Goal: Information Seeking & Learning: Learn about a topic

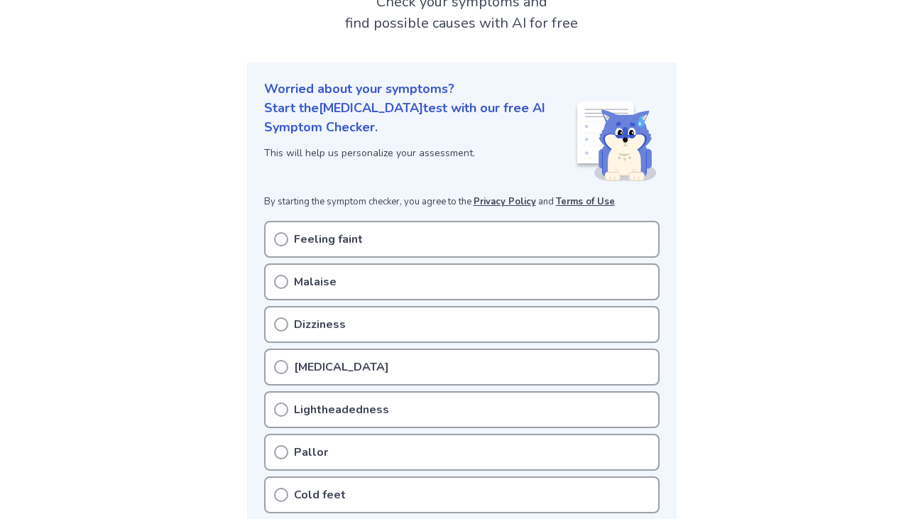
scroll to position [111, 0]
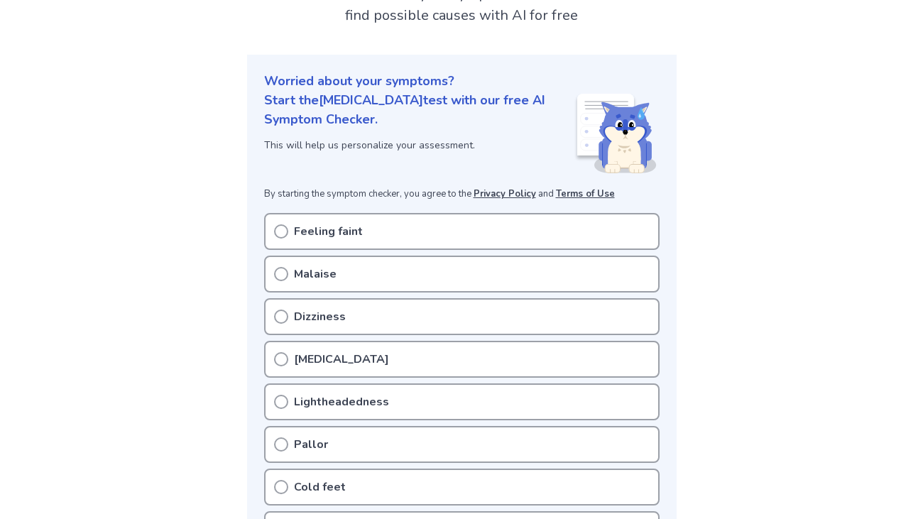
click at [329, 231] on p "Feeling faint" at bounding box center [328, 231] width 69 height 17
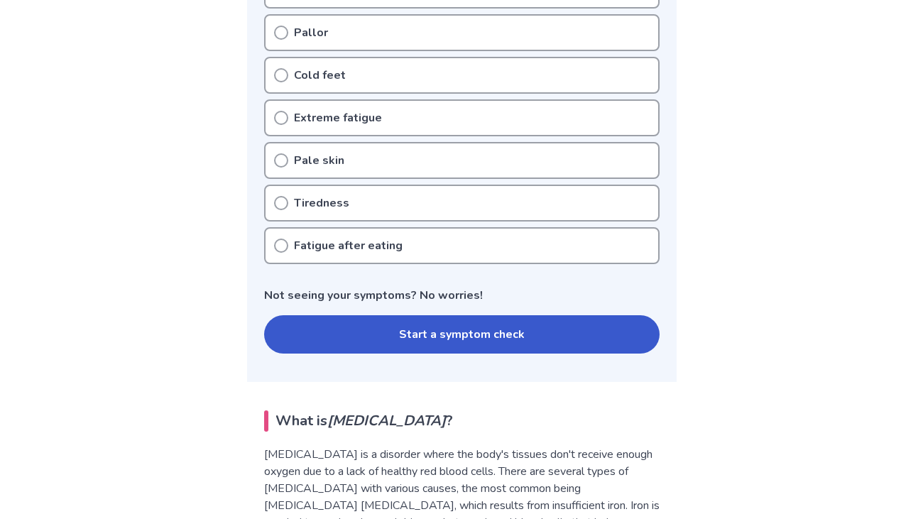
scroll to position [527, 0]
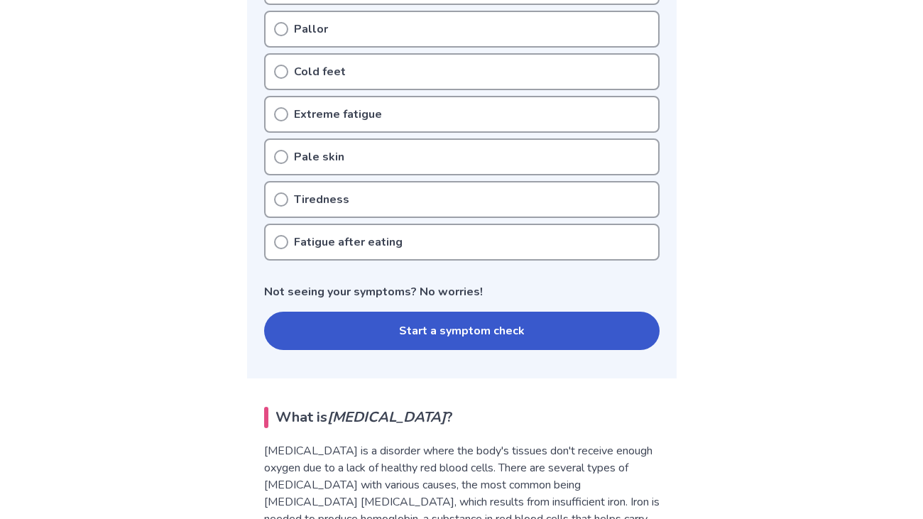
click at [282, 235] on icon at bounding box center [281, 242] width 14 height 14
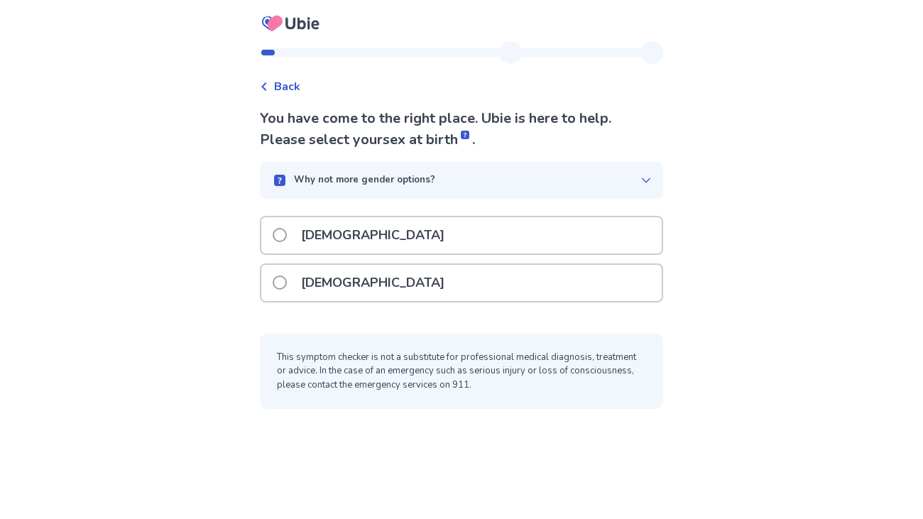
click at [640, 182] on icon at bounding box center [645, 180] width 11 height 11
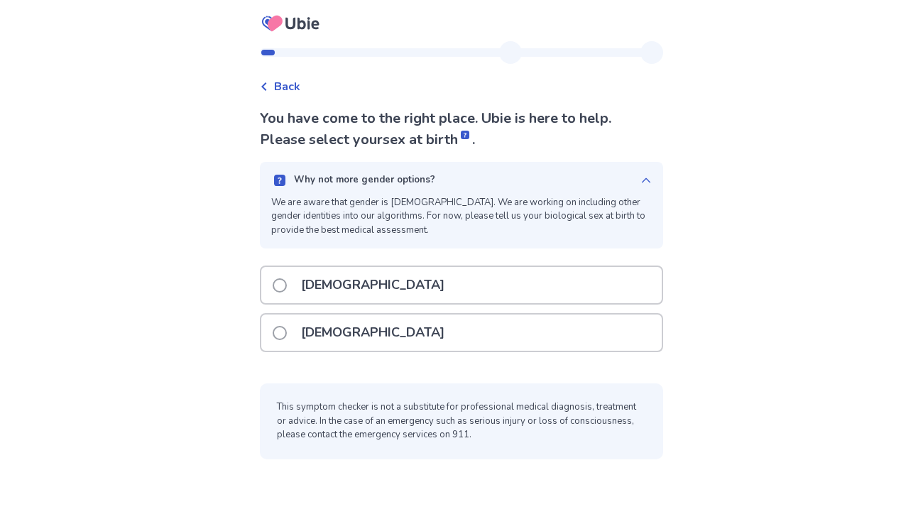
click at [640, 182] on icon at bounding box center [645, 180] width 11 height 11
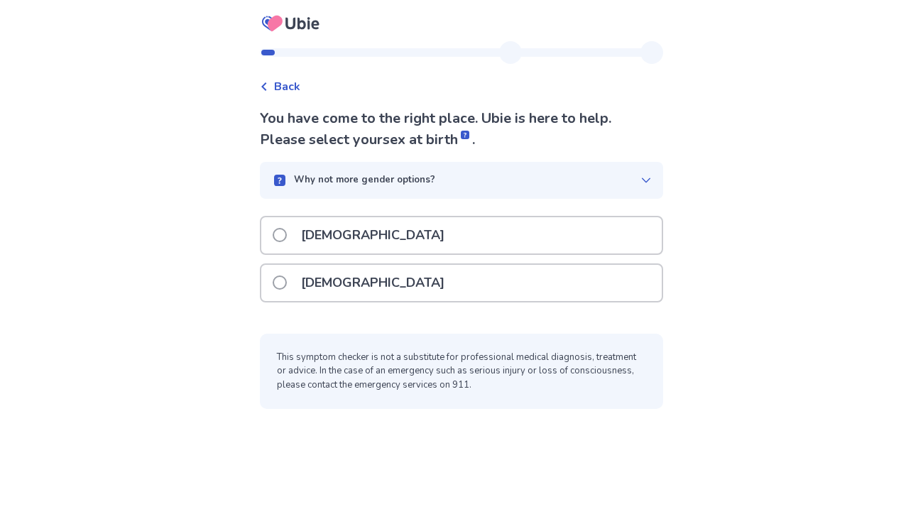
click at [310, 270] on p "[DEMOGRAPHIC_DATA]" at bounding box center [372, 283] width 160 height 36
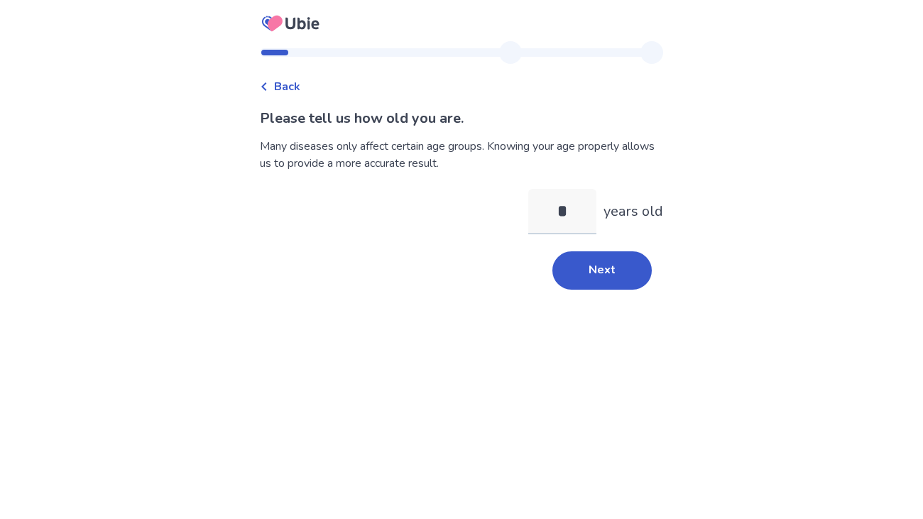
type input "**"
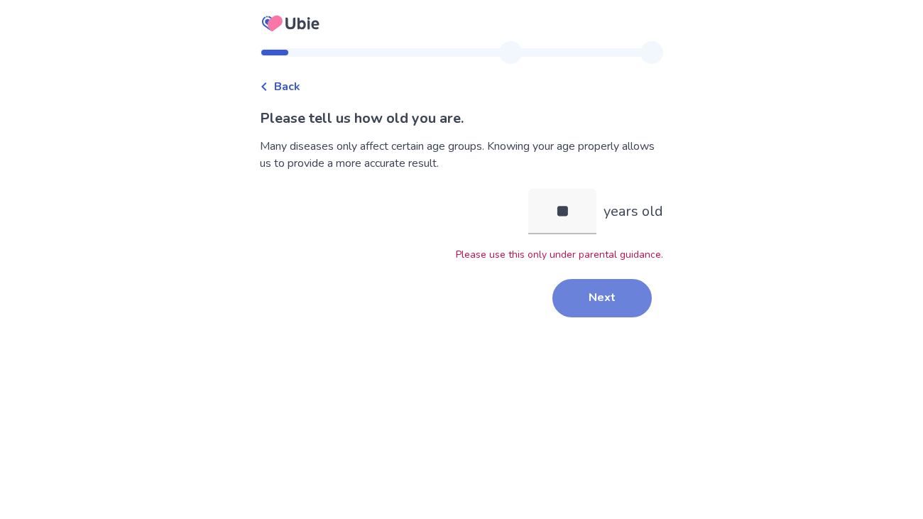
click at [578, 299] on button "Next" at bounding box center [601, 298] width 99 height 38
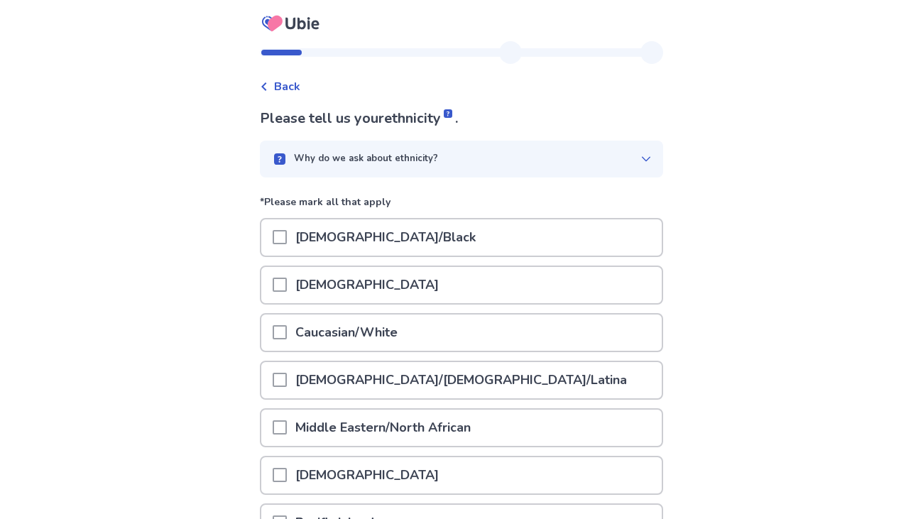
click at [365, 373] on p "[DEMOGRAPHIC_DATA]/[DEMOGRAPHIC_DATA]/Latina" at bounding box center [461, 380] width 348 height 36
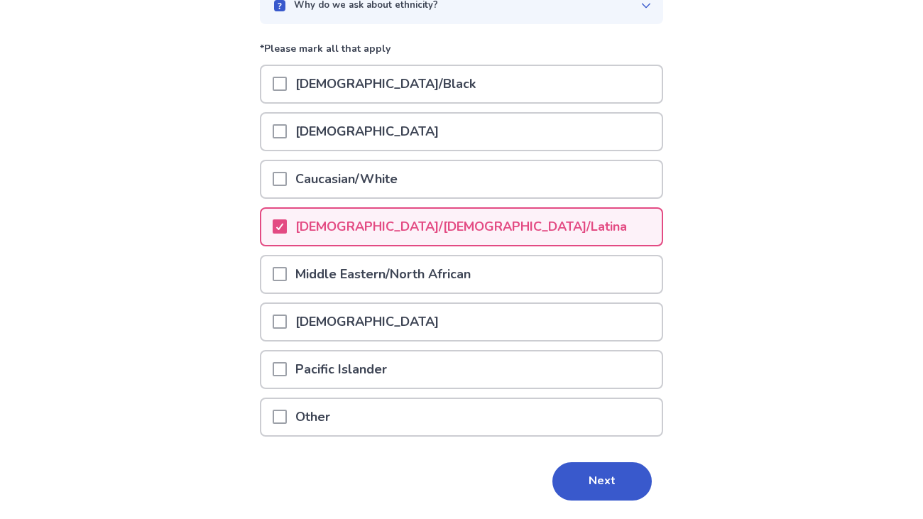
scroll to position [195, 0]
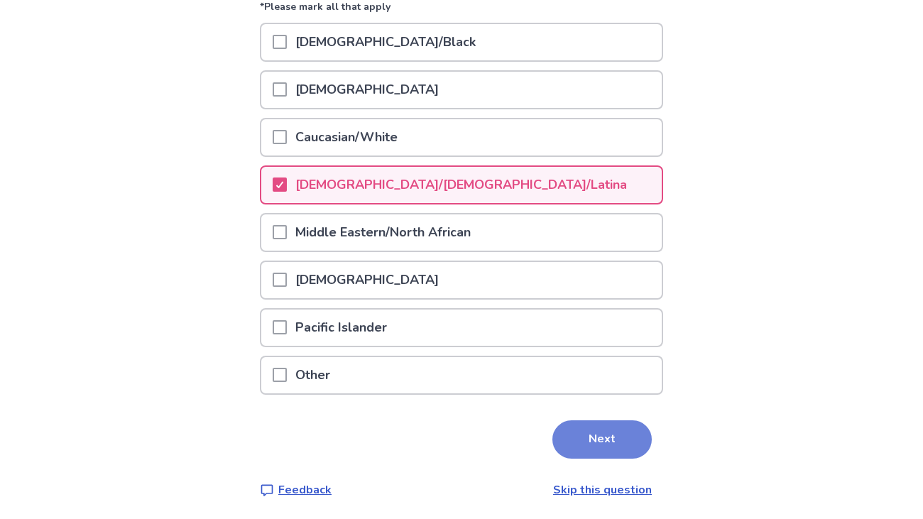
click at [582, 442] on button "Next" at bounding box center [601, 439] width 99 height 38
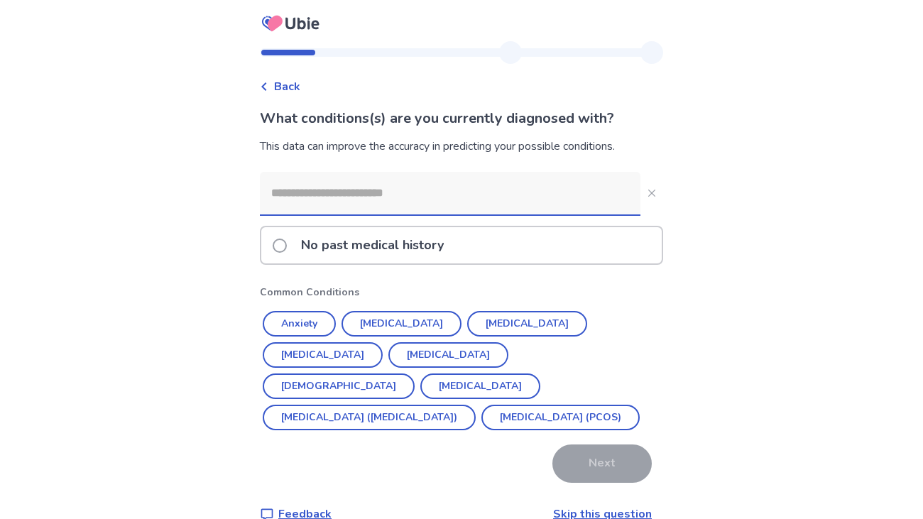
click at [395, 248] on p "No past medical history" at bounding box center [372, 245] width 160 height 36
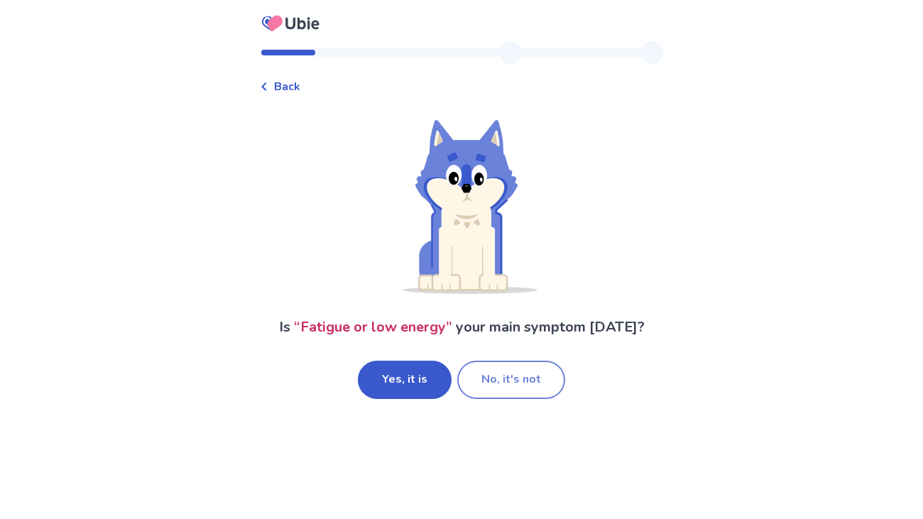
click at [490, 390] on button "No, it's not" at bounding box center [511, 380] width 108 height 38
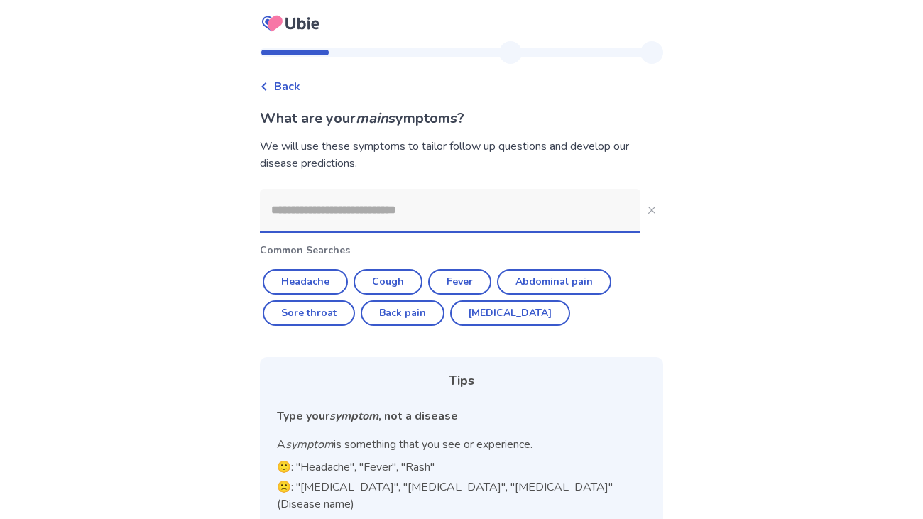
click at [436, 224] on input at bounding box center [450, 210] width 380 height 43
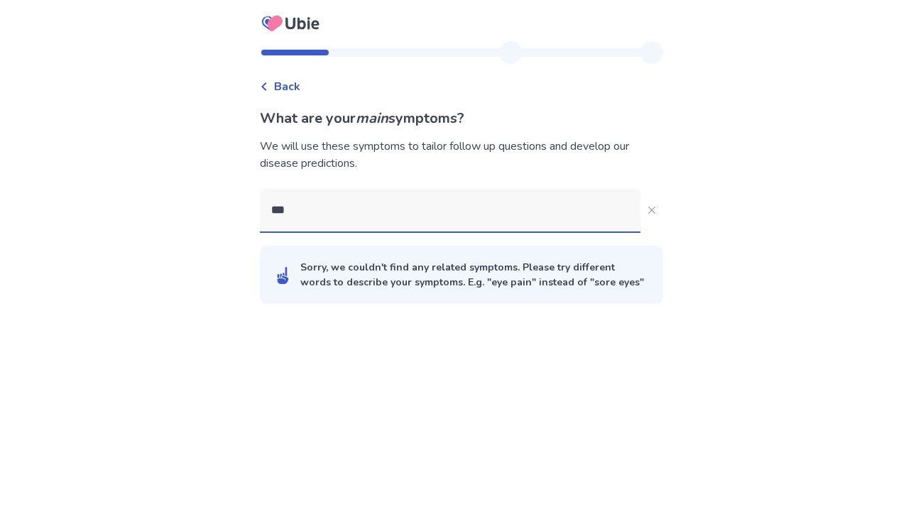
type input "****"
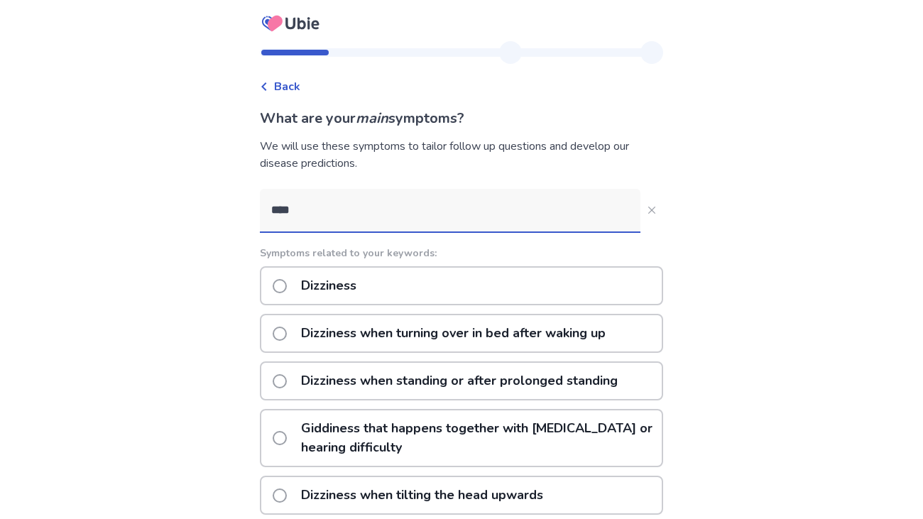
click at [389, 381] on p "Dizziness when standing or after prolonged standing" at bounding box center [459, 381] width 334 height 36
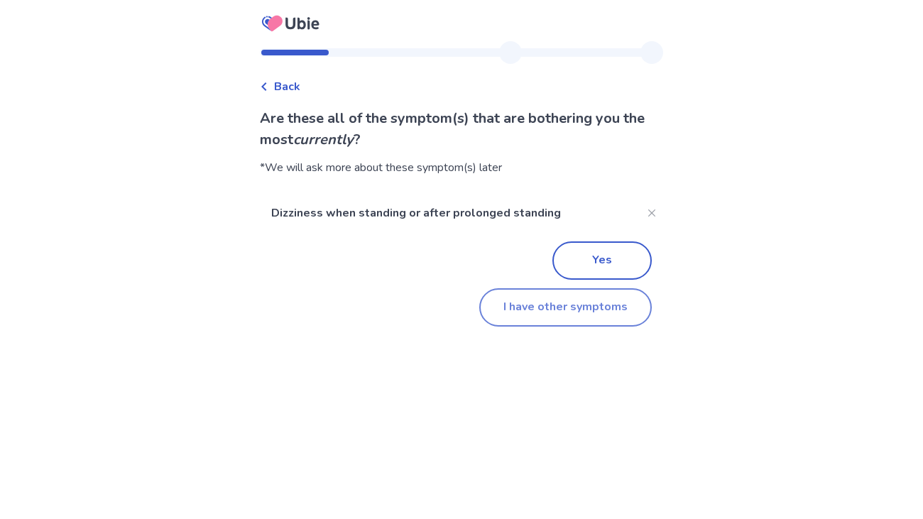
click at [544, 307] on button "I have other symptoms" at bounding box center [565, 307] width 172 height 38
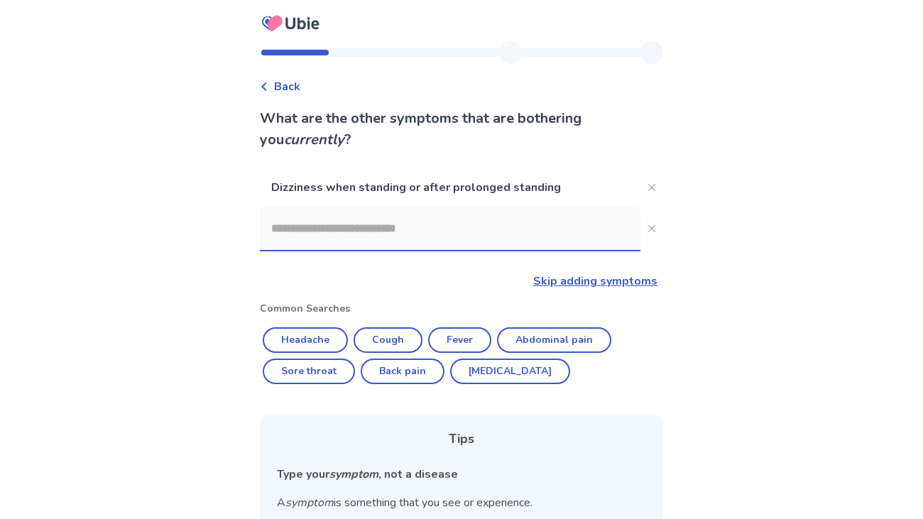
click at [417, 229] on input at bounding box center [450, 228] width 380 height 43
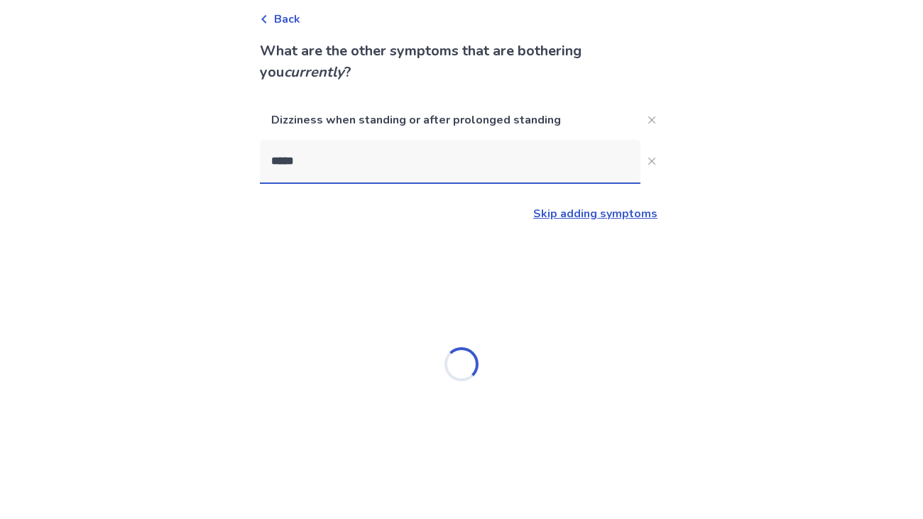
scroll to position [71, 0]
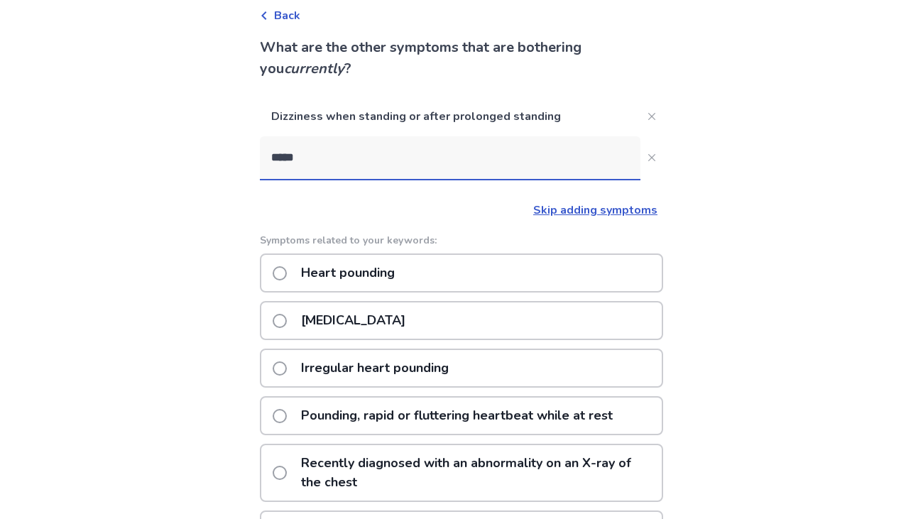
type input "*****"
click at [359, 319] on p "[MEDICAL_DATA]" at bounding box center [352, 320] width 121 height 36
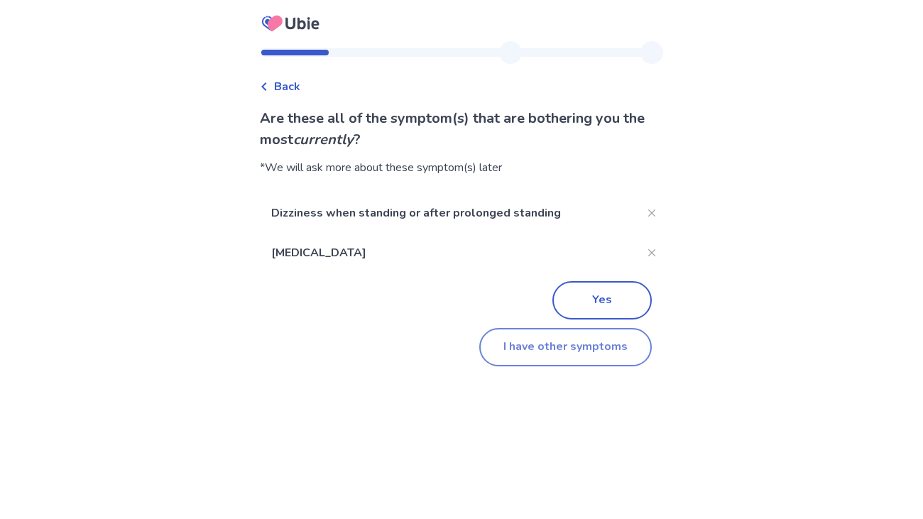
click at [566, 348] on button "I have other symptoms" at bounding box center [565, 347] width 172 height 38
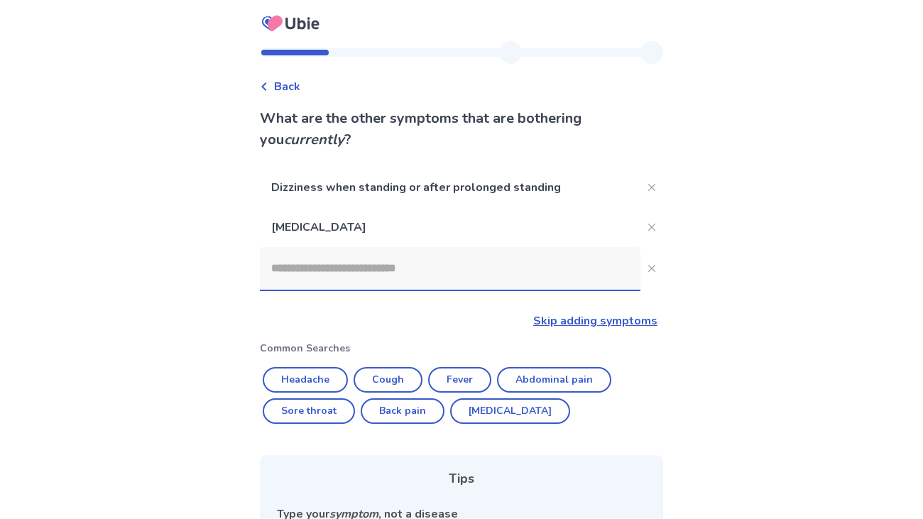
scroll to position [71, 0]
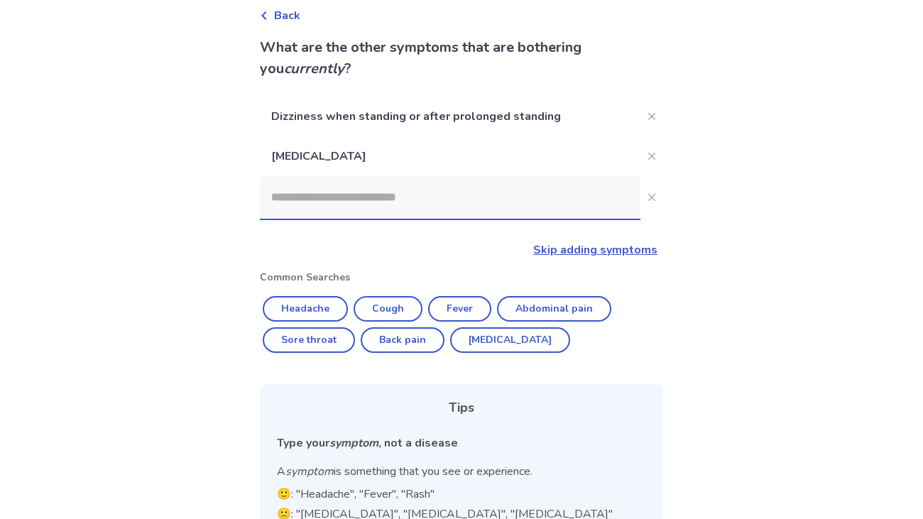
click at [395, 209] on input at bounding box center [450, 197] width 380 height 43
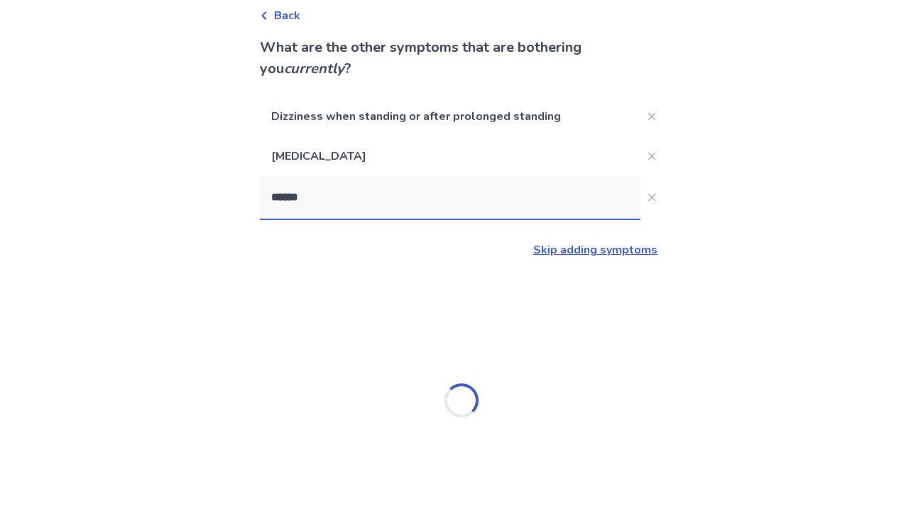
type input "*******"
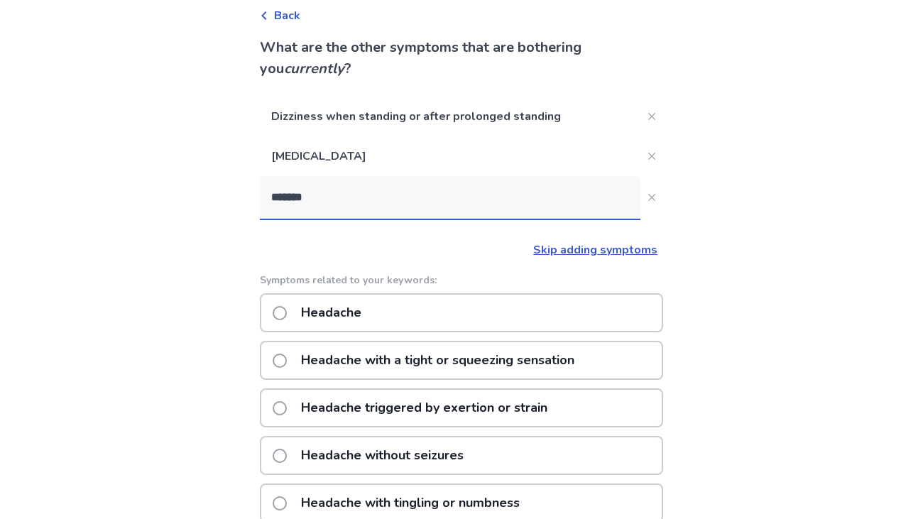
click at [386, 360] on p "Headache with a tight or squeezing sensation" at bounding box center [437, 360] width 290 height 36
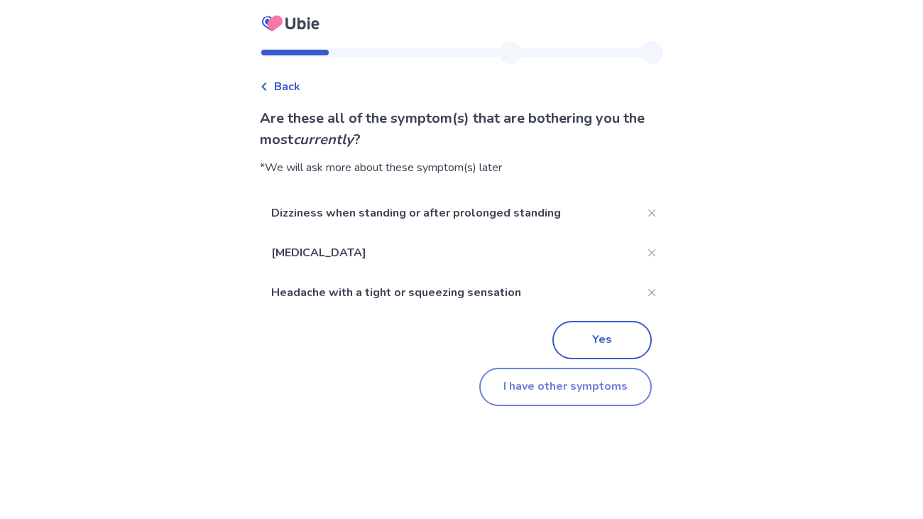
click at [580, 397] on button "I have other symptoms" at bounding box center [565, 387] width 172 height 38
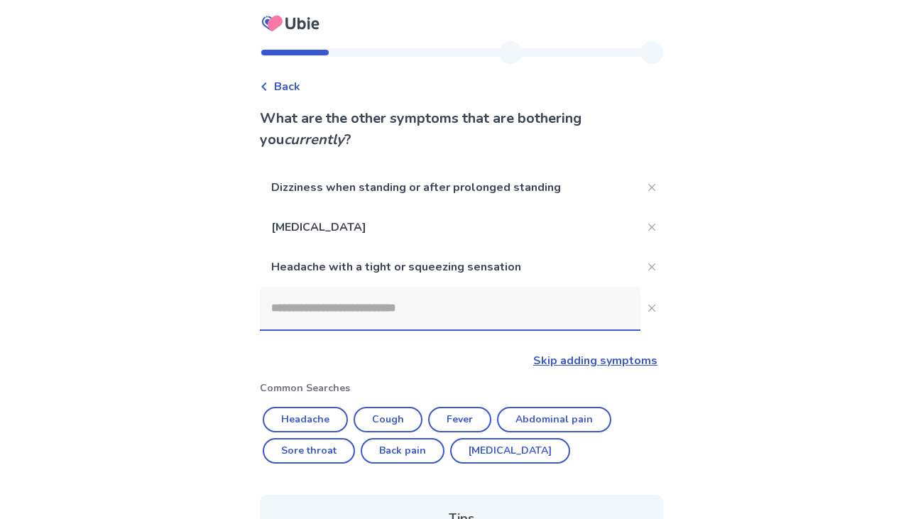
scroll to position [71, 0]
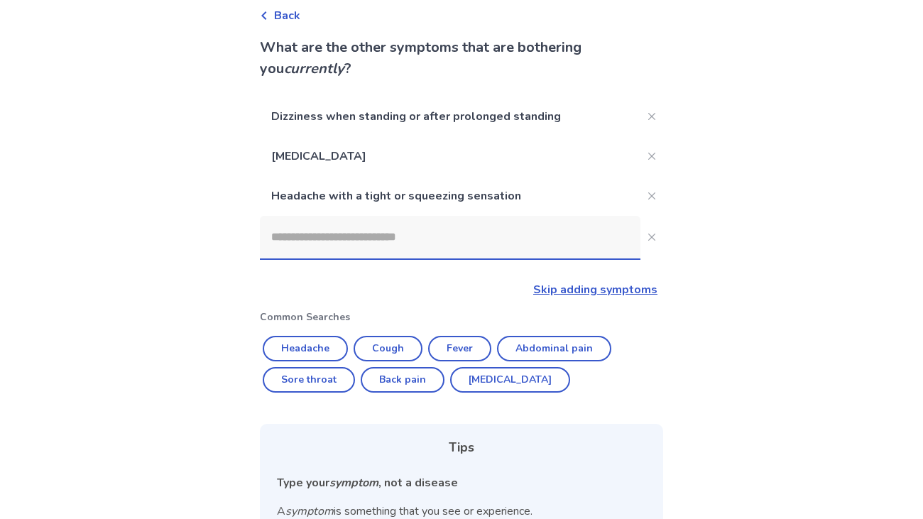
click at [375, 236] on input at bounding box center [450, 237] width 380 height 43
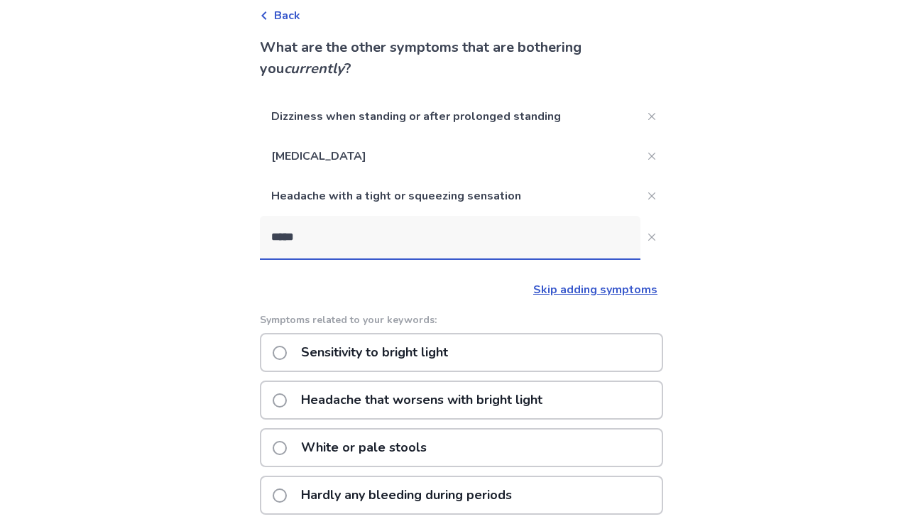
type input "****"
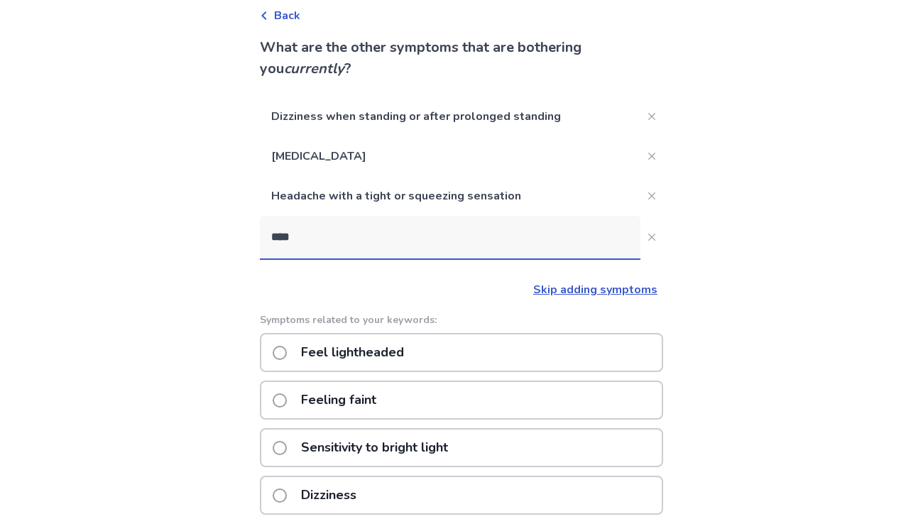
click at [360, 345] on p "Feel lightheaded" at bounding box center [352, 352] width 120 height 36
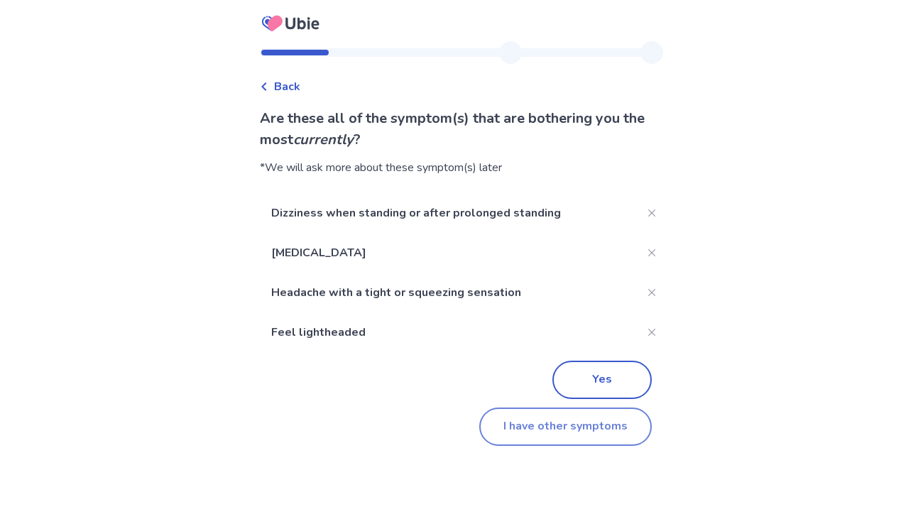
click at [524, 435] on button "I have other symptoms" at bounding box center [565, 426] width 172 height 38
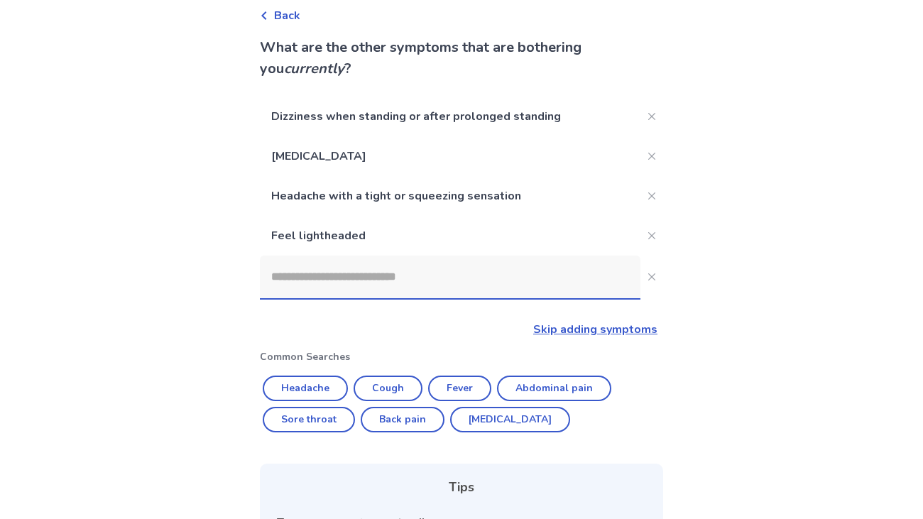
click at [361, 278] on input at bounding box center [450, 277] width 380 height 43
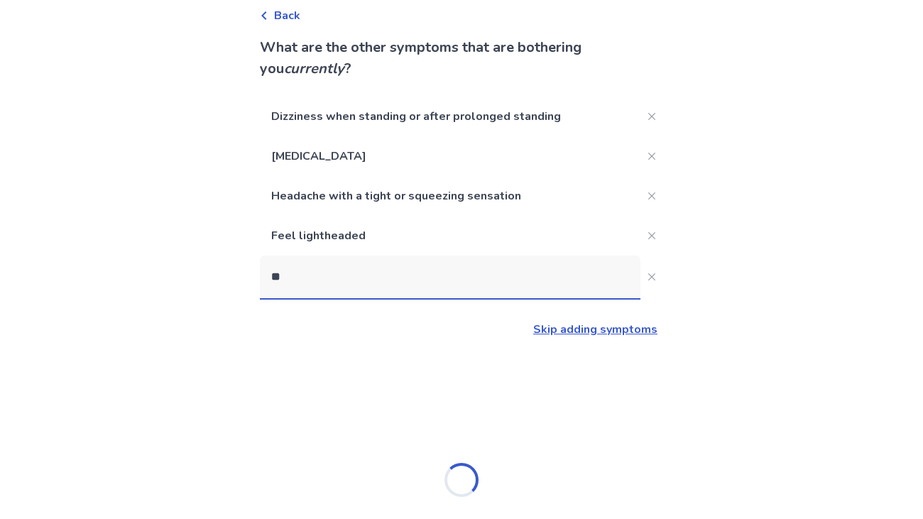
scroll to position [0, 0]
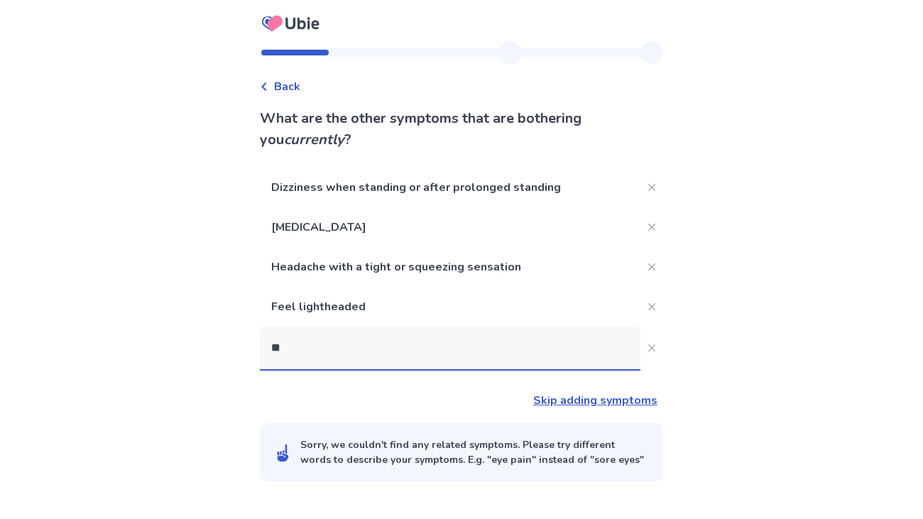
type input "*"
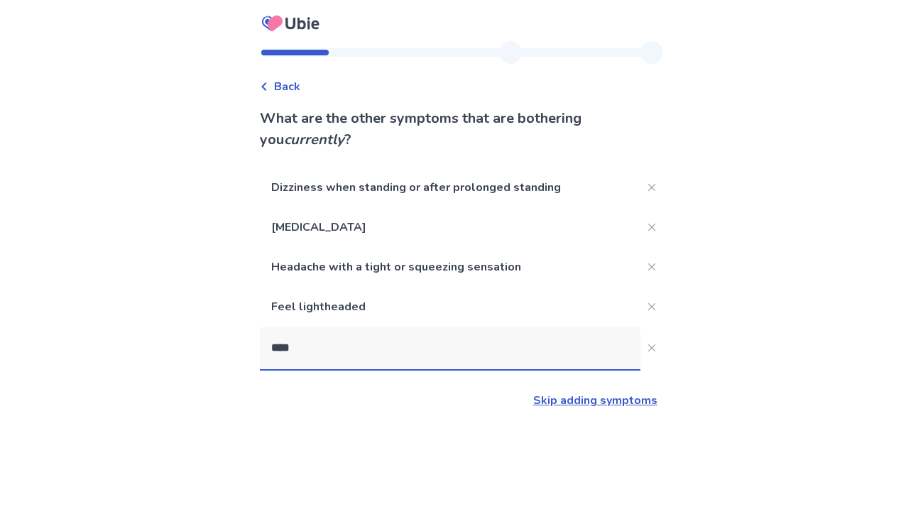
type input "*****"
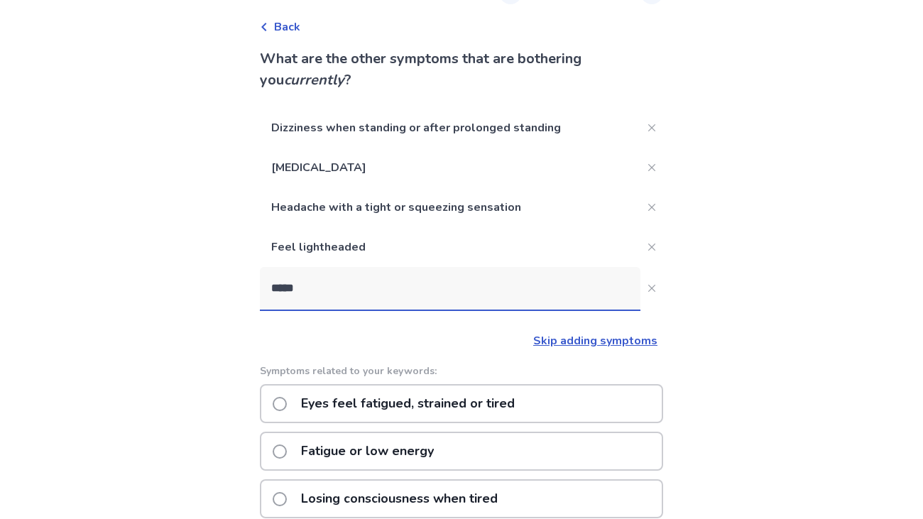
scroll to position [63, 0]
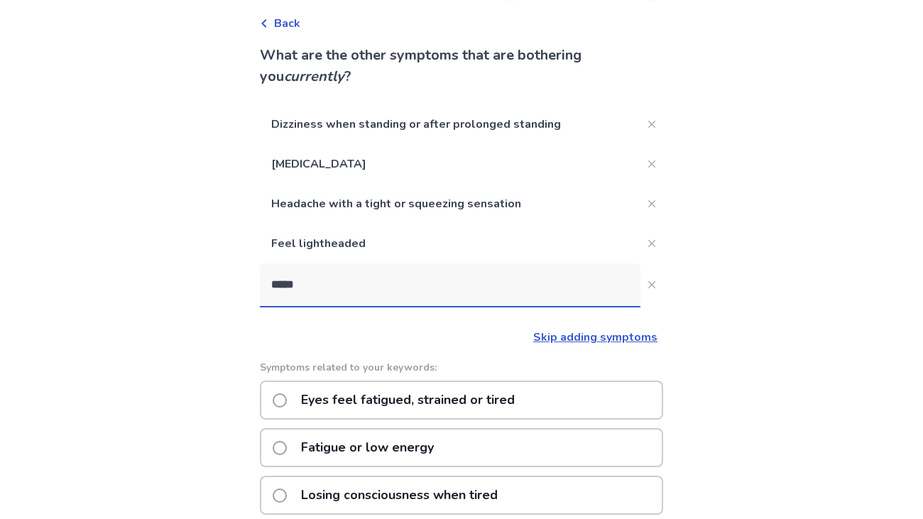
click at [358, 396] on p "Eyes feel fatigued, strained or tired" at bounding box center [407, 400] width 231 height 36
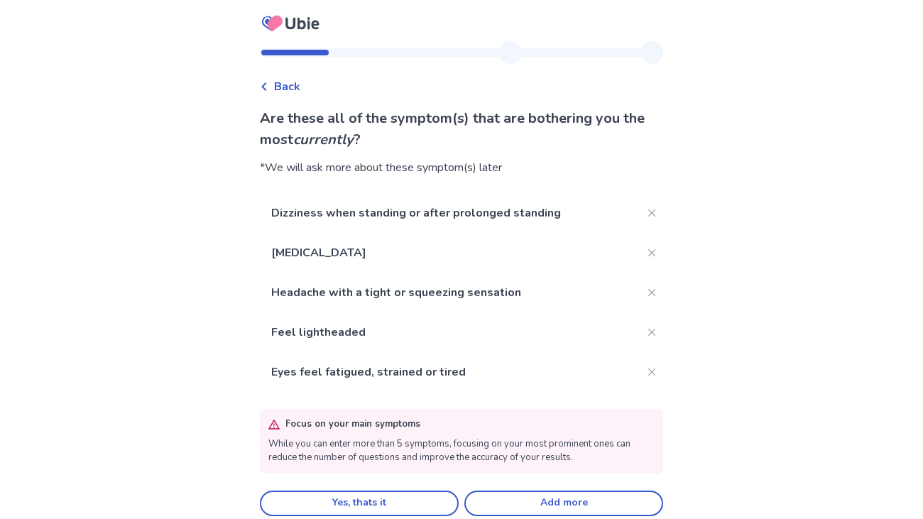
scroll to position [13, 0]
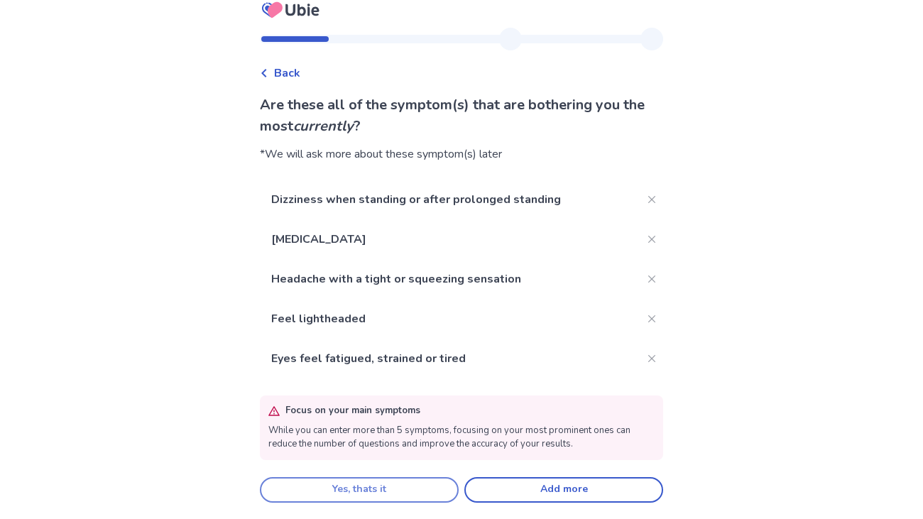
click at [407, 495] on button "Yes, thats it" at bounding box center [359, 490] width 199 height 26
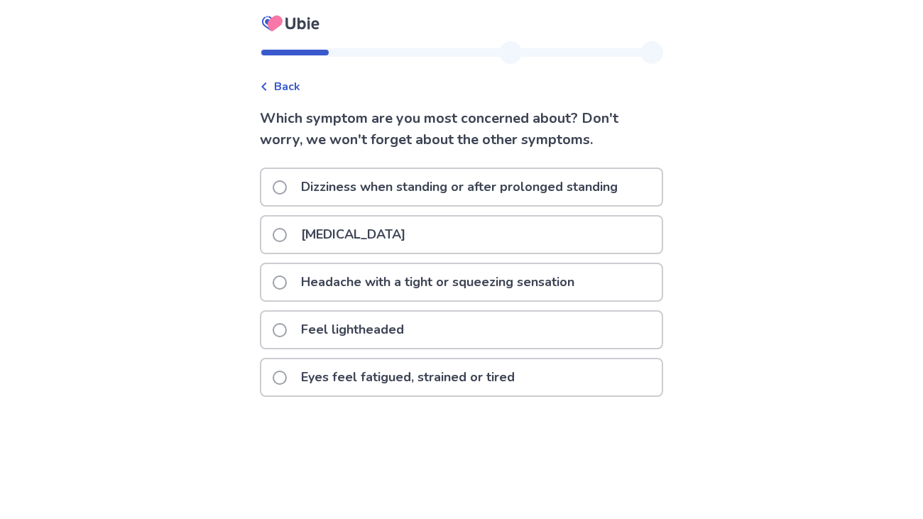
click at [446, 183] on p "Dizziness when standing or after prolonged standing" at bounding box center [459, 187] width 334 height 36
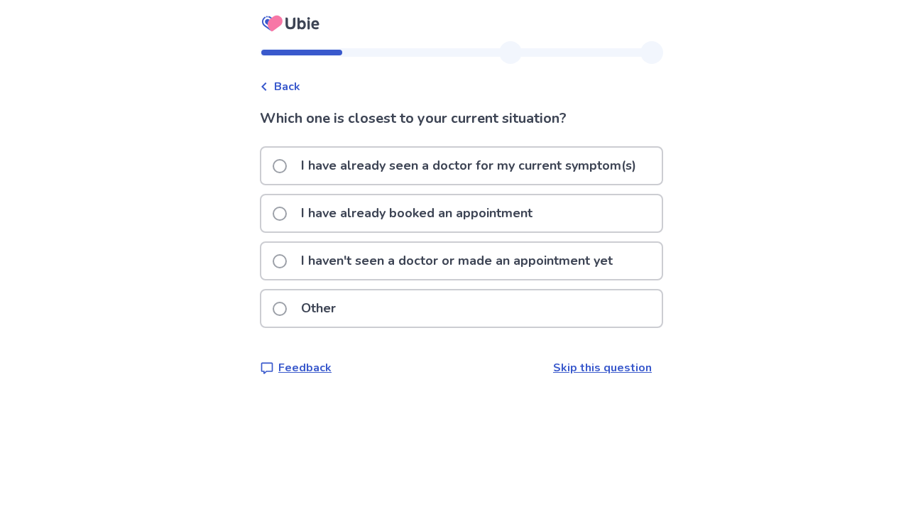
click at [459, 265] on p "I haven't seen a doctor or made an appointment yet" at bounding box center [456, 261] width 329 height 36
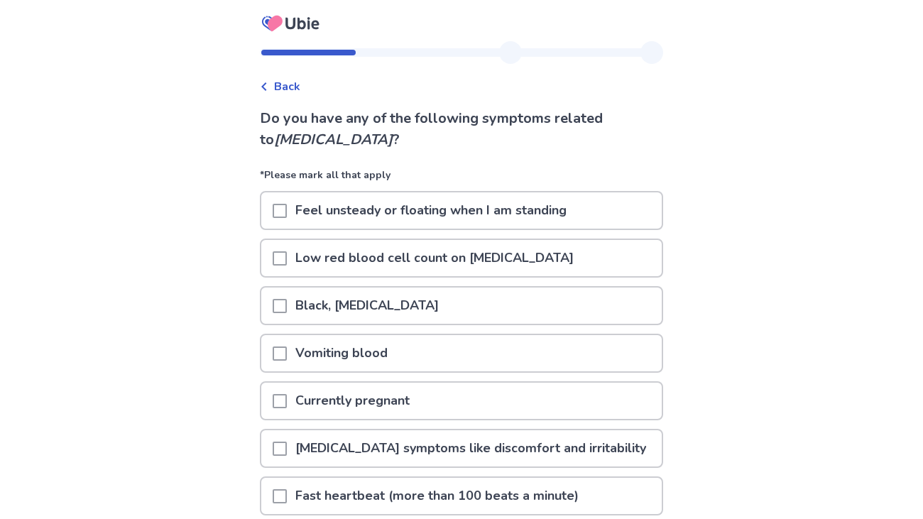
click at [281, 207] on span at bounding box center [280, 211] width 14 height 14
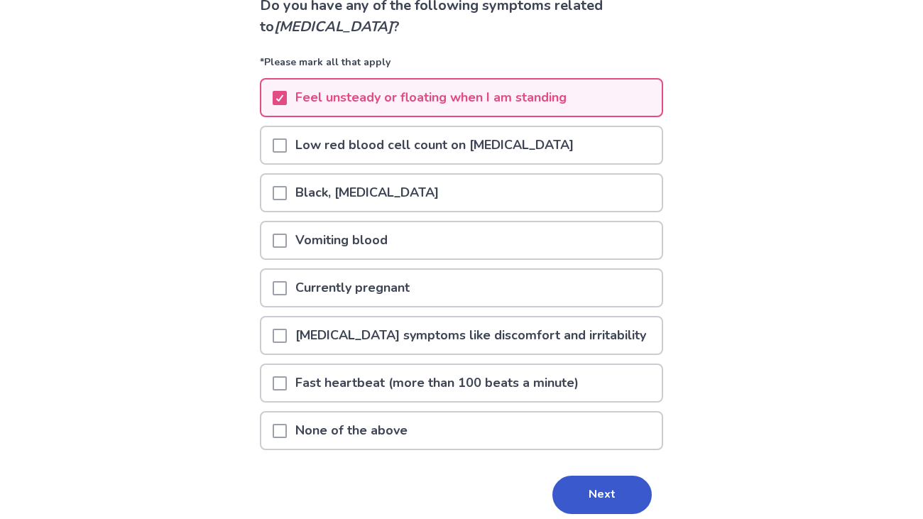
scroll to position [116, 0]
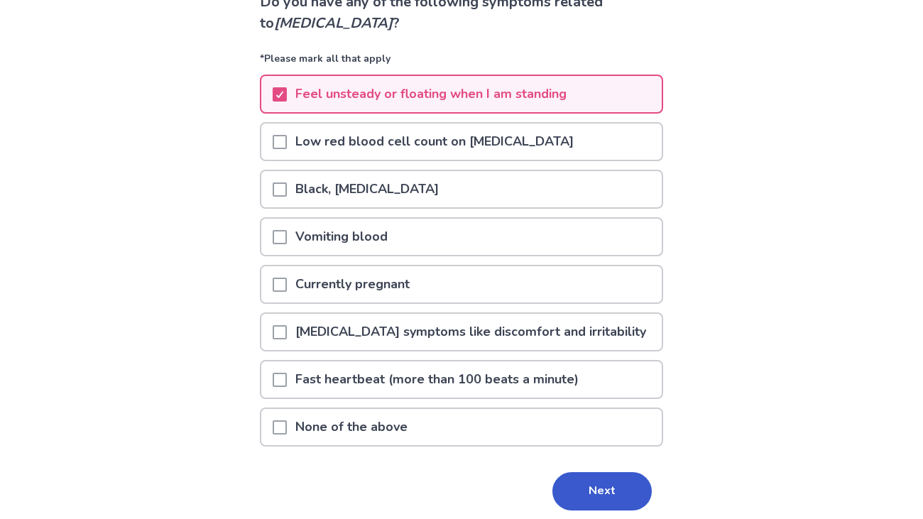
click at [285, 329] on span at bounding box center [280, 332] width 14 height 14
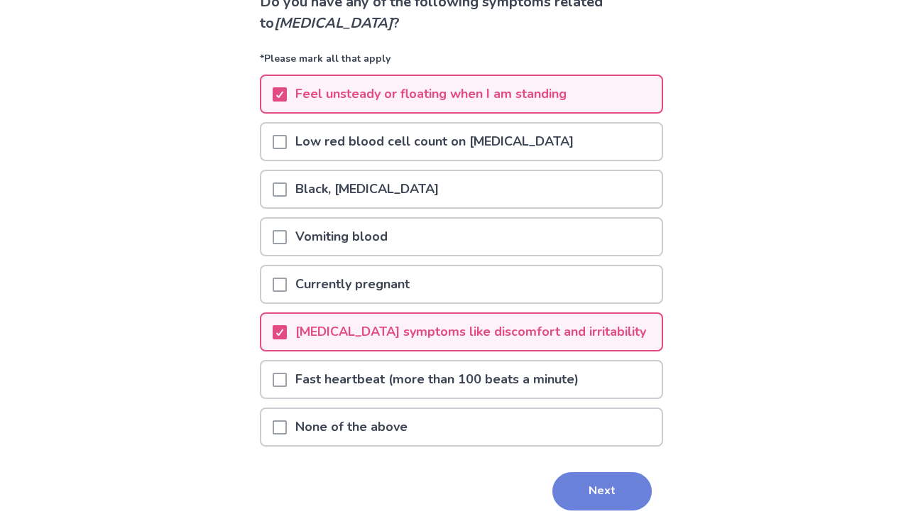
click at [577, 480] on button "Next" at bounding box center [601, 491] width 99 height 38
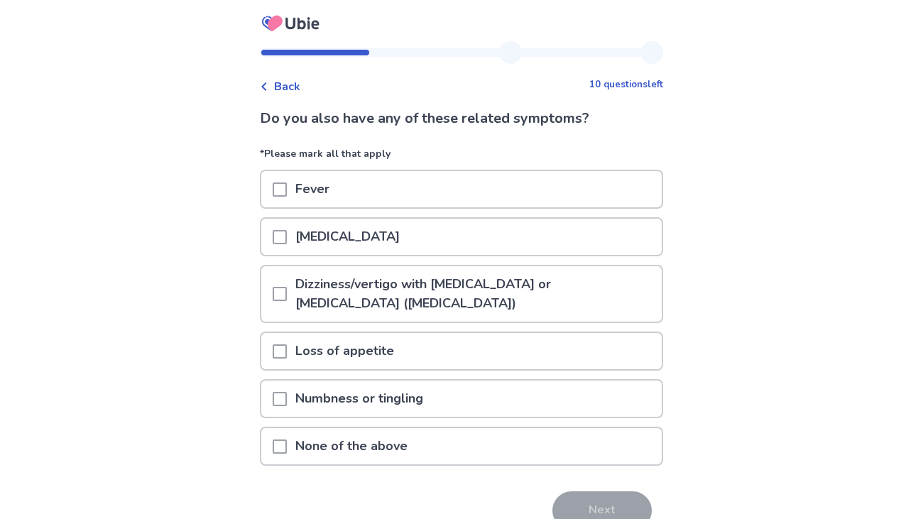
click at [287, 236] on span at bounding box center [280, 237] width 14 height 14
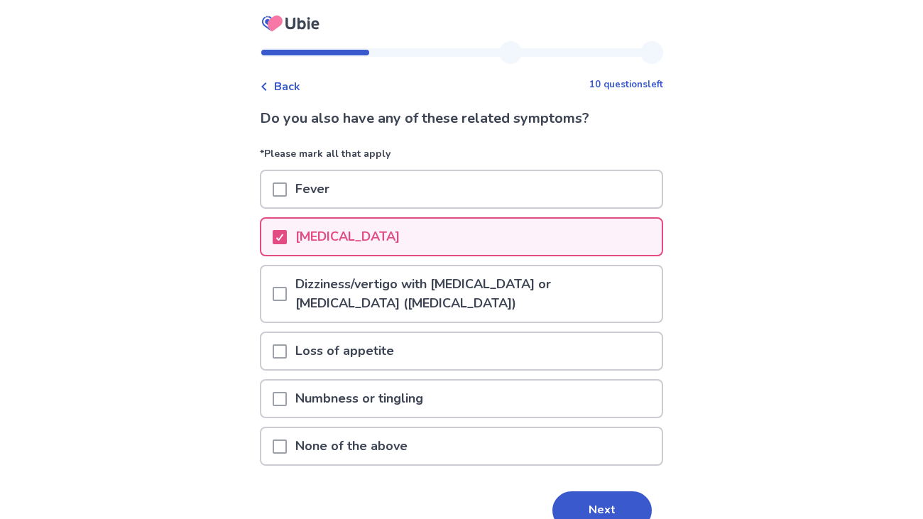
click at [284, 292] on span at bounding box center [280, 294] width 14 height 14
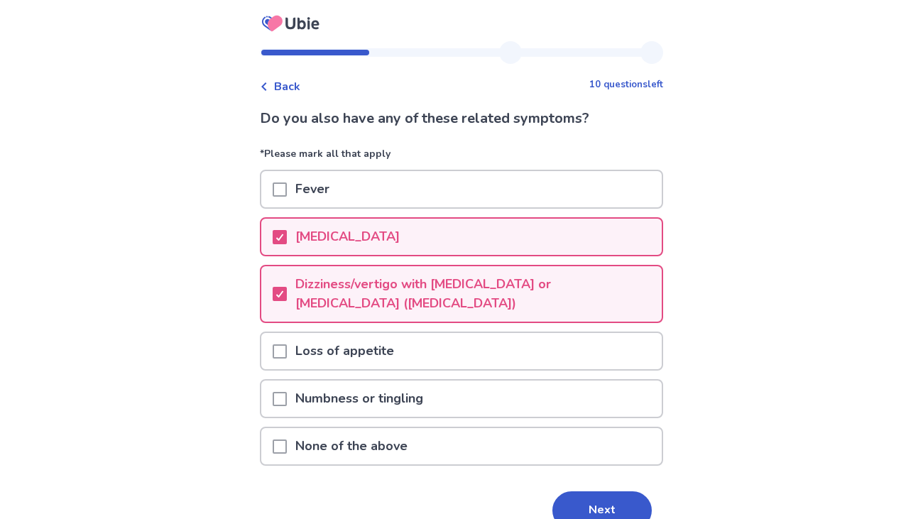
click at [287, 353] on span at bounding box center [280, 351] width 14 height 14
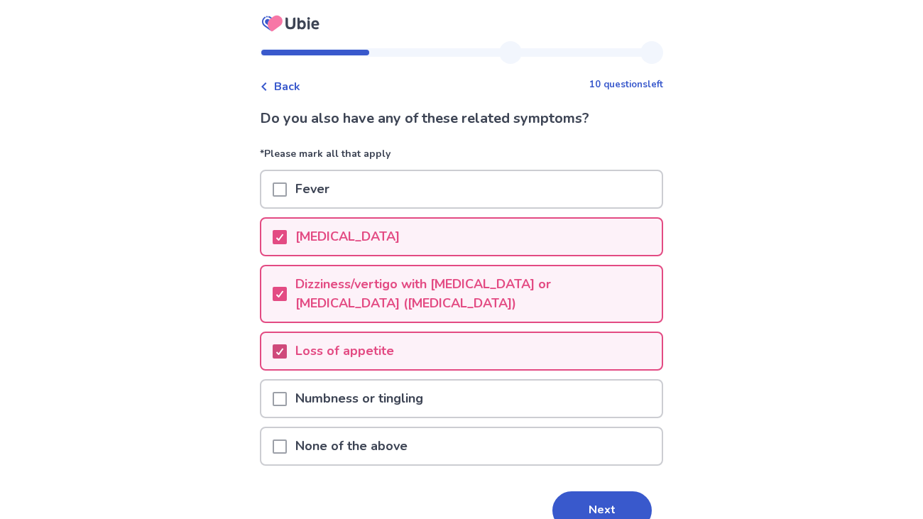
click at [284, 353] on div at bounding box center [279, 351] width 9 height 11
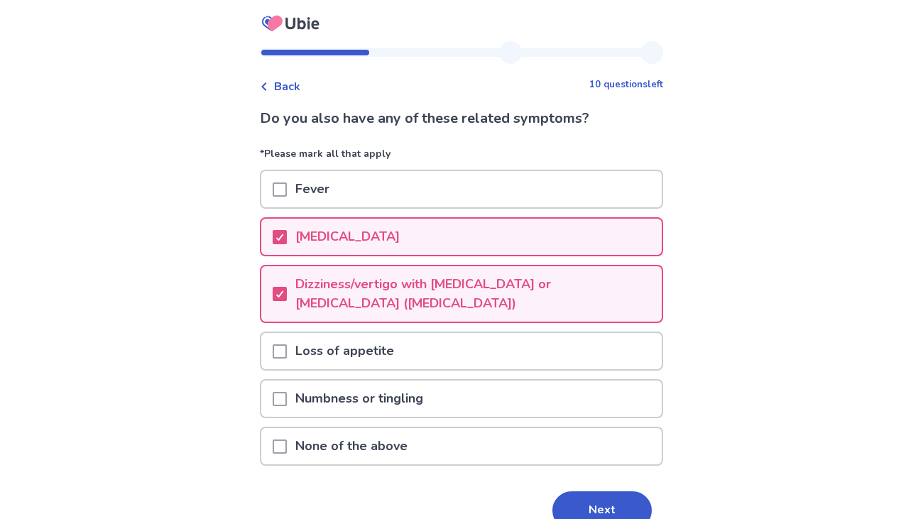
click at [287, 349] on span at bounding box center [280, 351] width 14 height 14
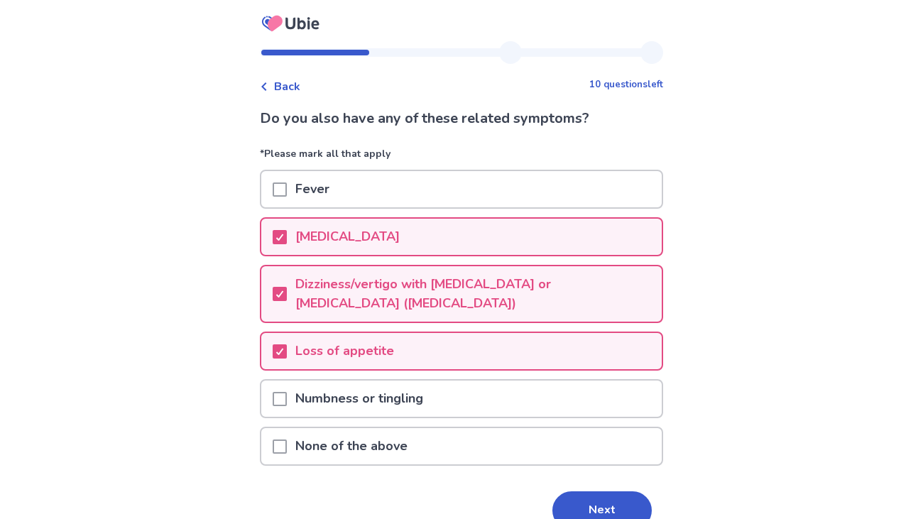
click at [287, 393] on span at bounding box center [280, 399] width 14 height 14
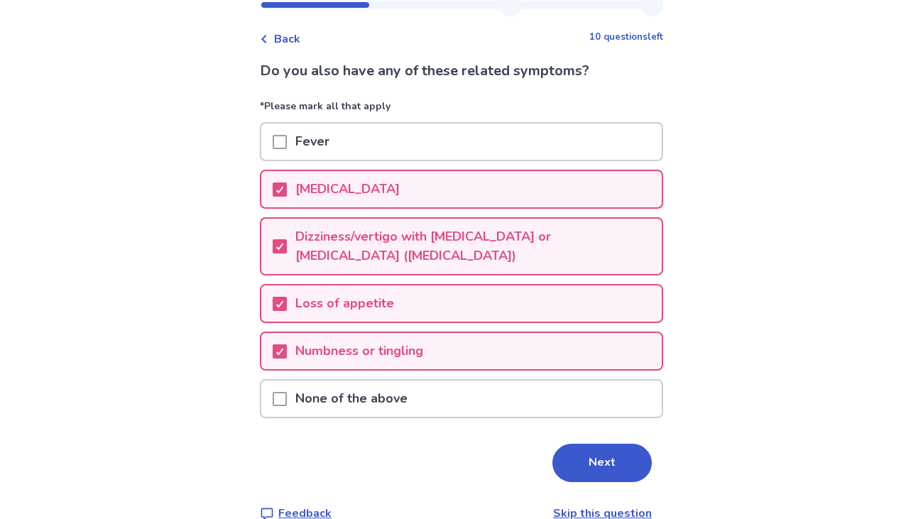
scroll to position [55, 0]
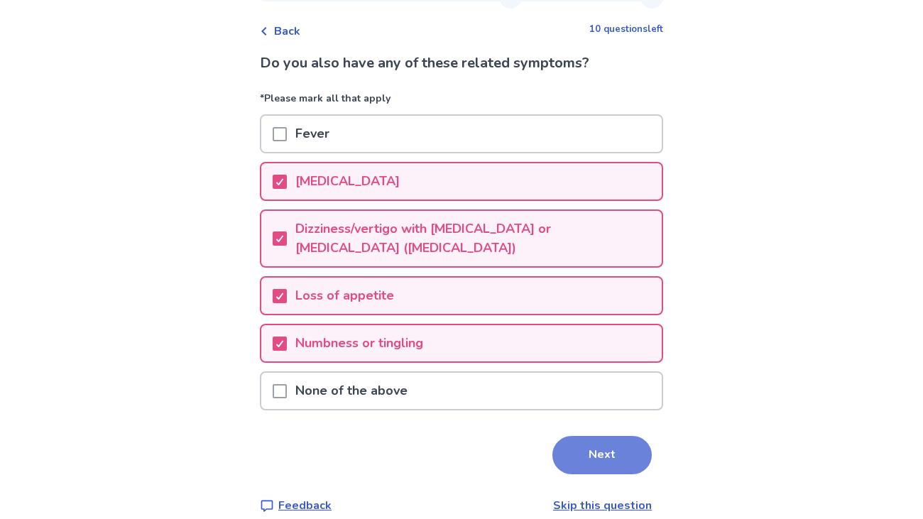
click at [557, 449] on button "Next" at bounding box center [601, 455] width 99 height 38
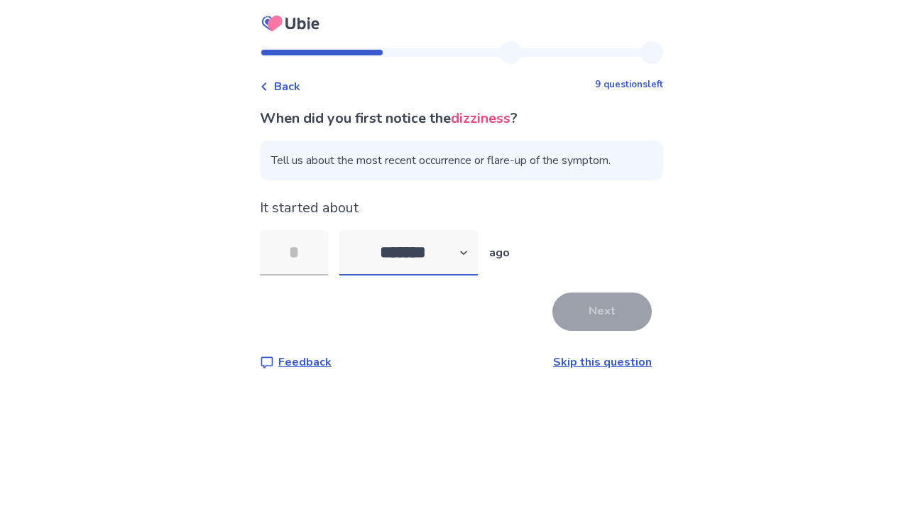
click at [437, 243] on select "******* ****** ******* ******** *******" at bounding box center [408, 252] width 138 height 45
select select "*"
click at [348, 230] on select "******* ****** ******* ******** *******" at bounding box center [408, 252] width 138 height 45
click at [304, 260] on input "tel" at bounding box center [294, 252] width 68 height 45
type input "*"
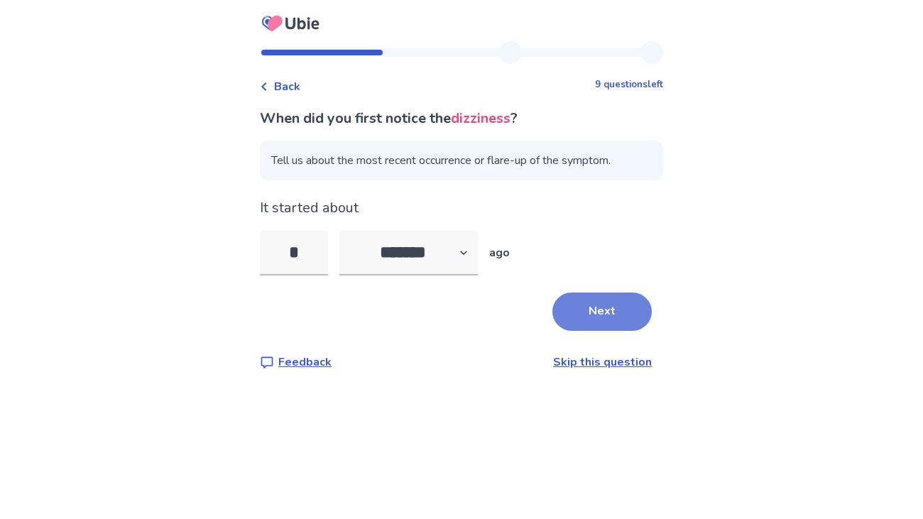
click at [587, 311] on button "Next" at bounding box center [601, 311] width 99 height 38
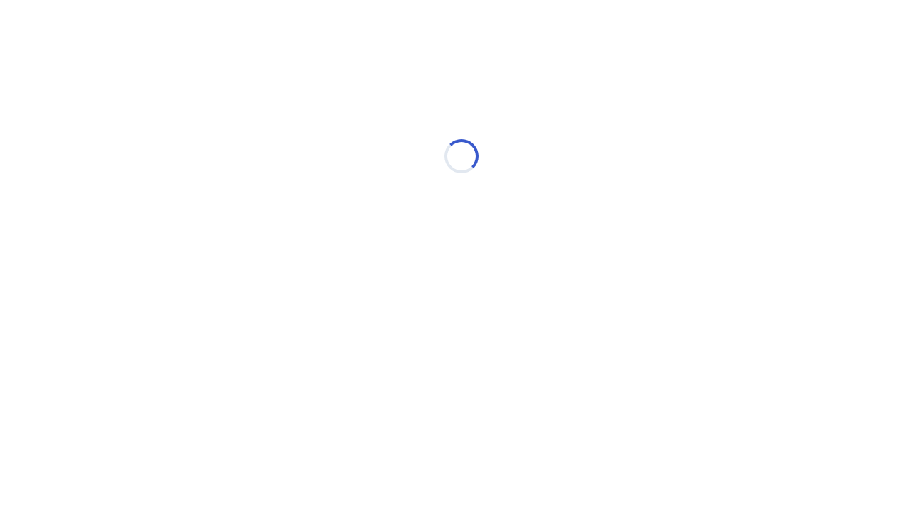
select select "*"
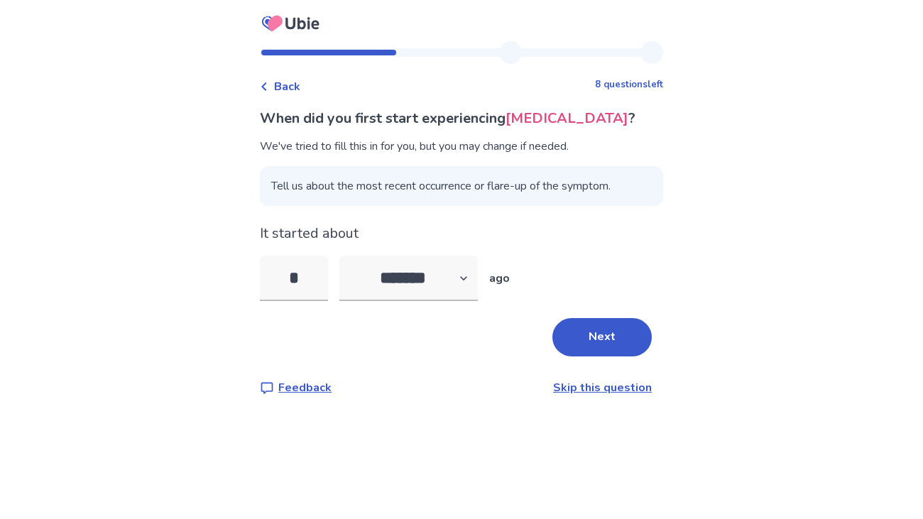
click at [300, 91] on span "Back" at bounding box center [287, 86] width 26 height 17
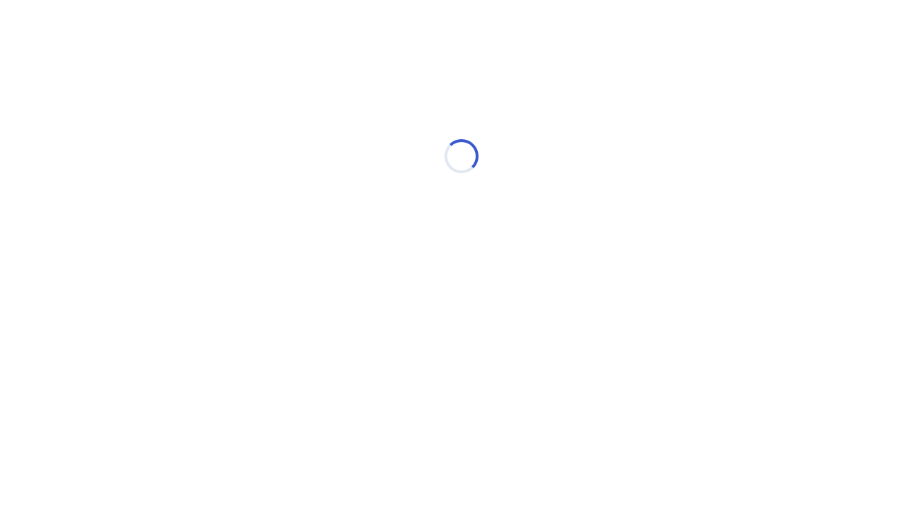
select select "*"
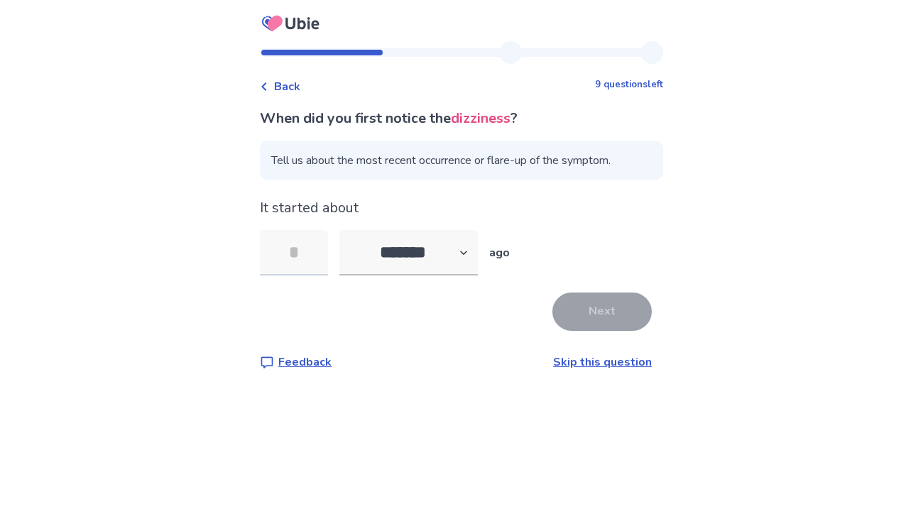
type input "*"
click at [606, 296] on button "Next" at bounding box center [601, 311] width 99 height 38
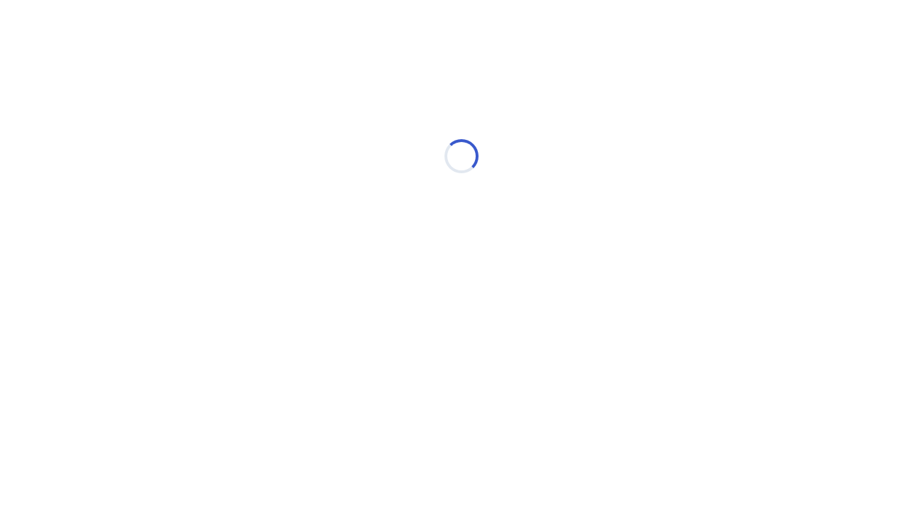
select select "*"
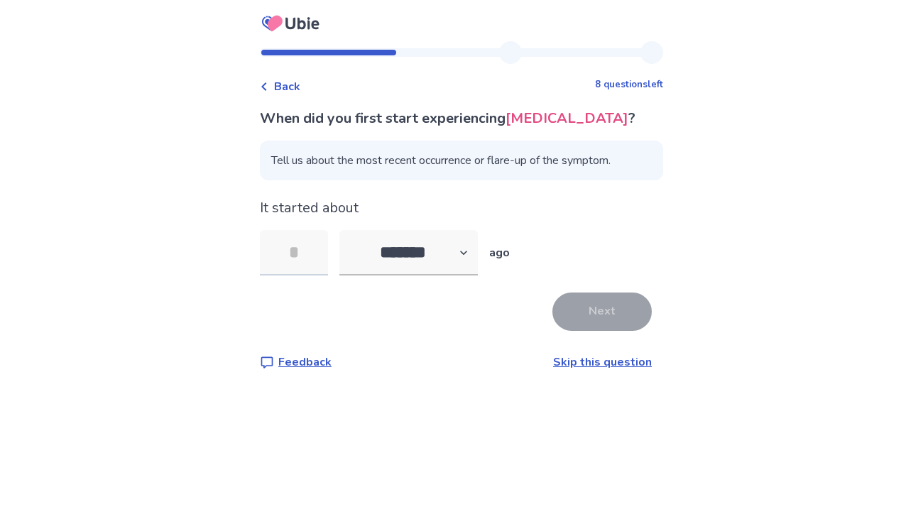
type input "*"
click at [615, 317] on button "Next" at bounding box center [601, 311] width 99 height 38
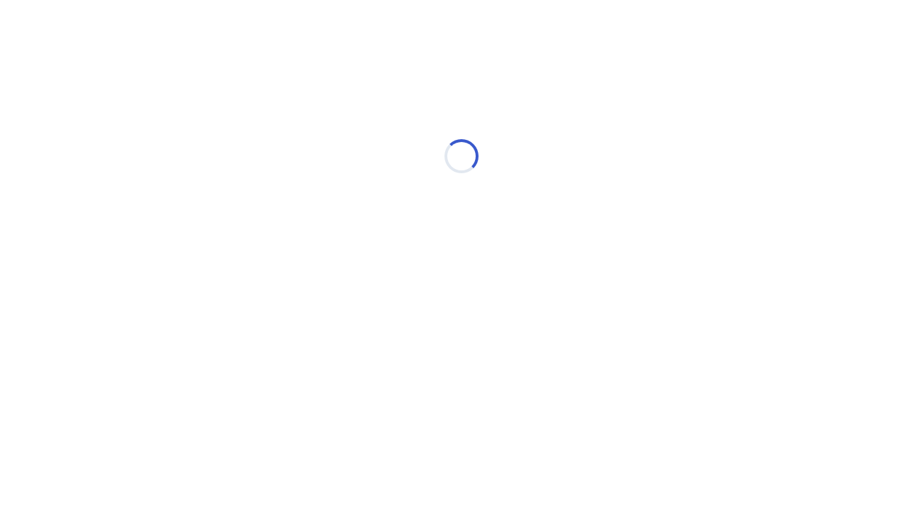
select select "*"
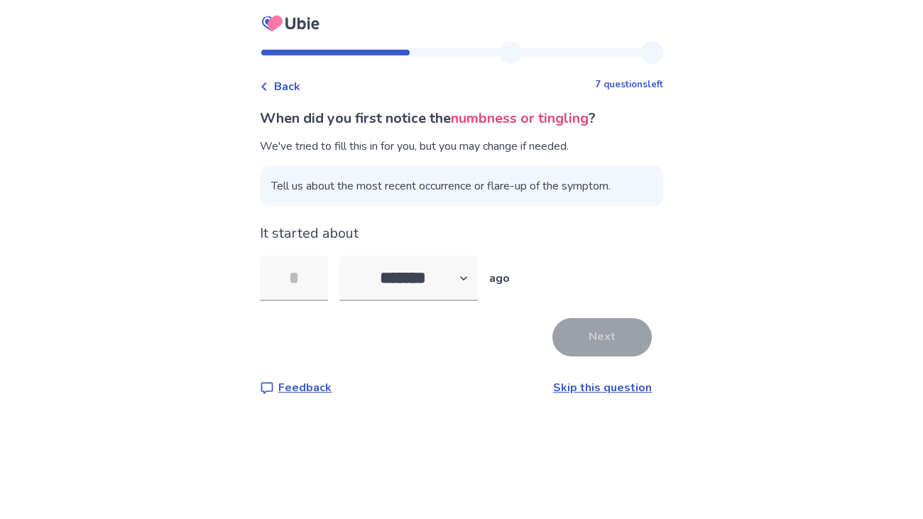
type input "*"
click at [595, 325] on button "Next" at bounding box center [601, 337] width 99 height 38
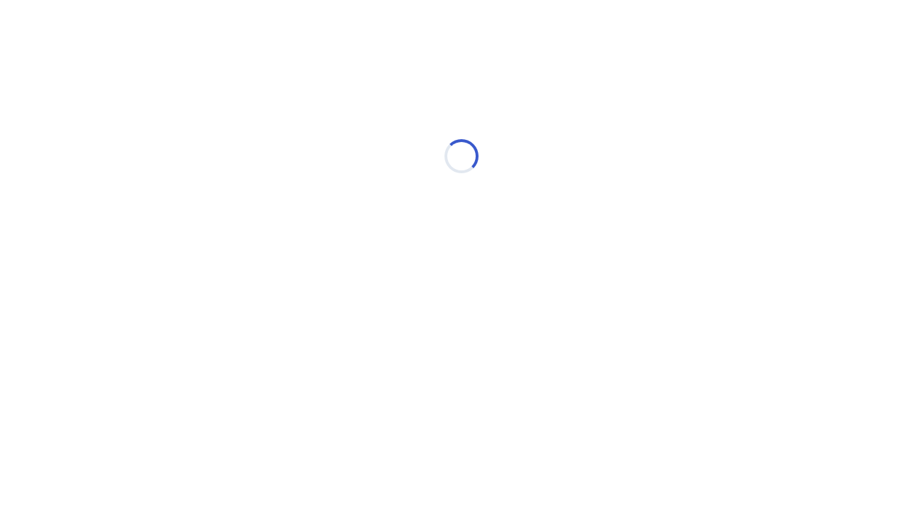
select select "*"
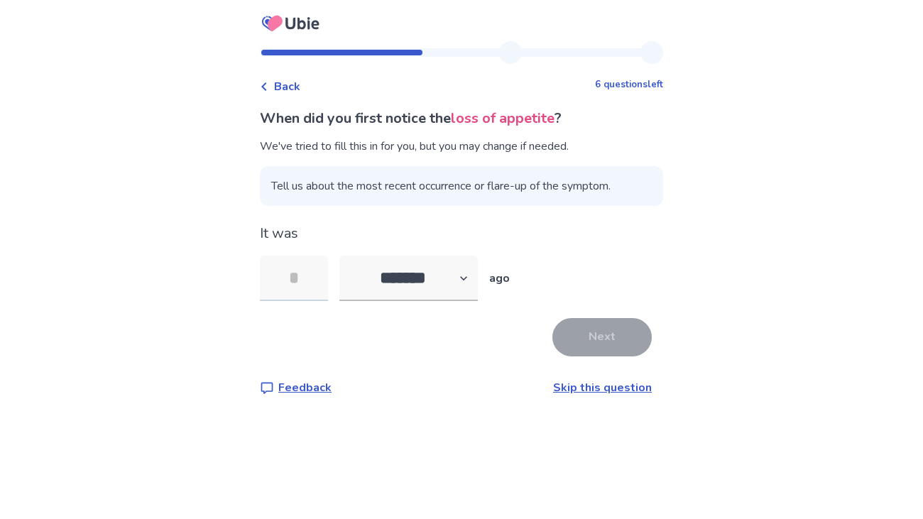
type input "*"
click at [630, 348] on button "Next" at bounding box center [601, 337] width 99 height 38
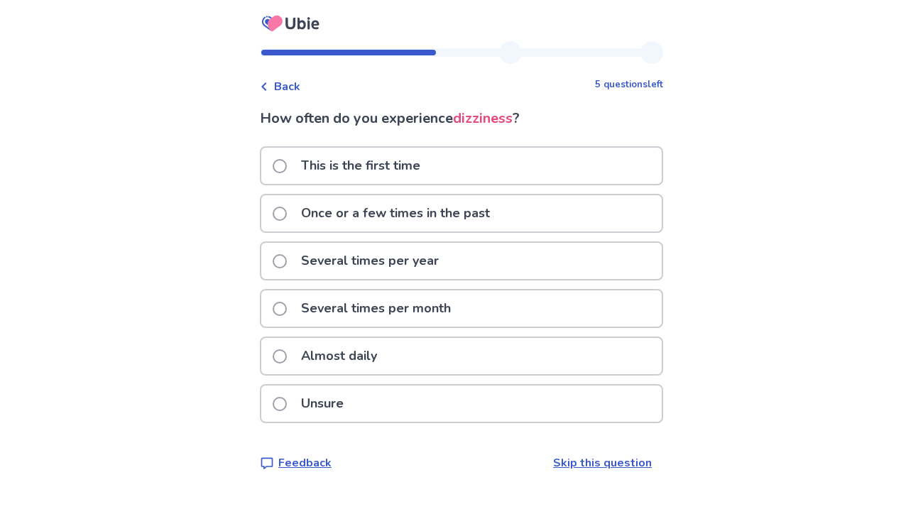
click at [412, 310] on p "Several times per month" at bounding box center [375, 308] width 167 height 36
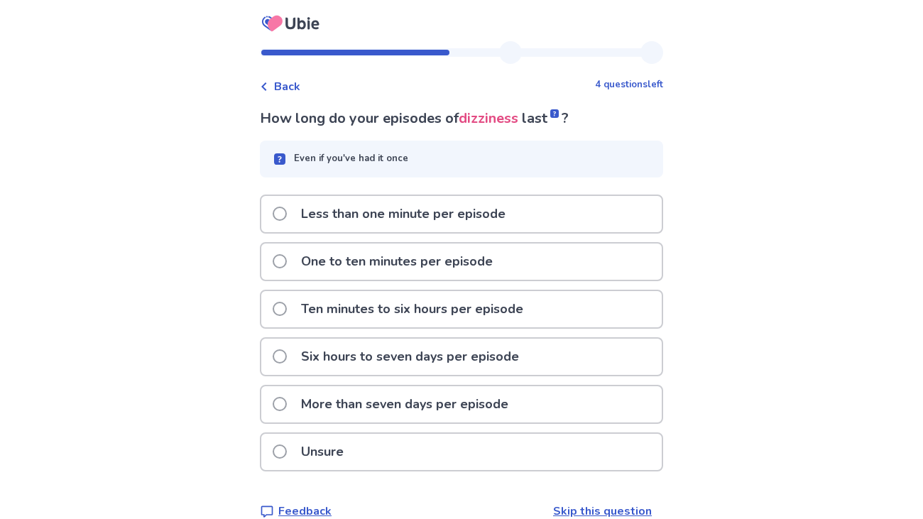
click at [456, 270] on p "One to ten minutes per episode" at bounding box center [396, 261] width 209 height 36
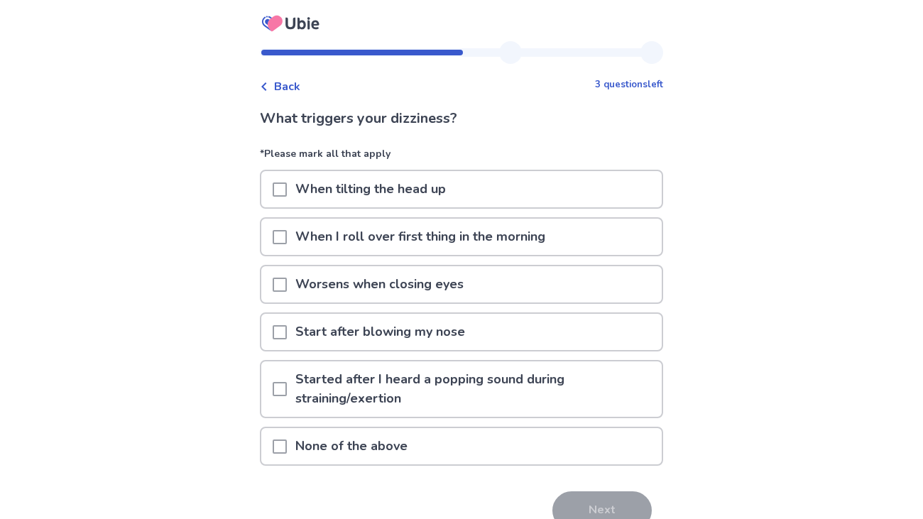
click at [410, 225] on p "When I roll over first thing in the morning" at bounding box center [420, 237] width 267 height 36
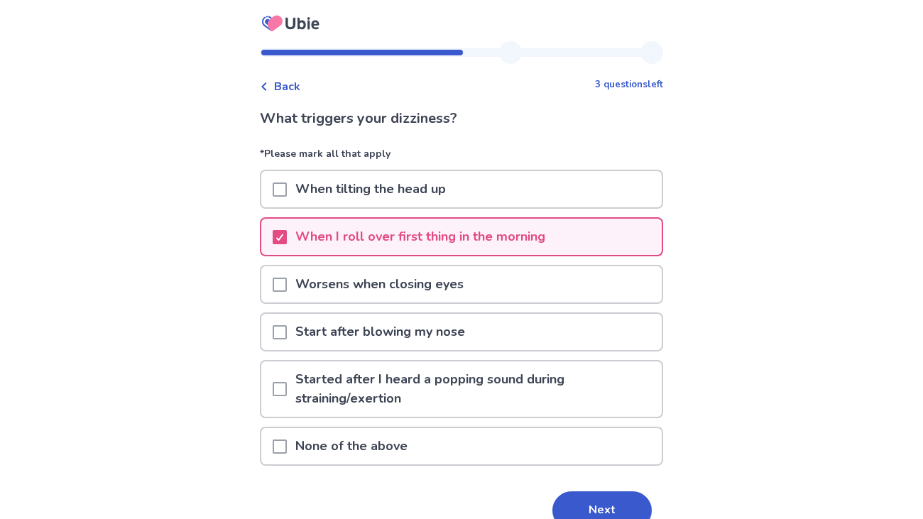
click at [287, 385] on span at bounding box center [280, 389] width 14 height 14
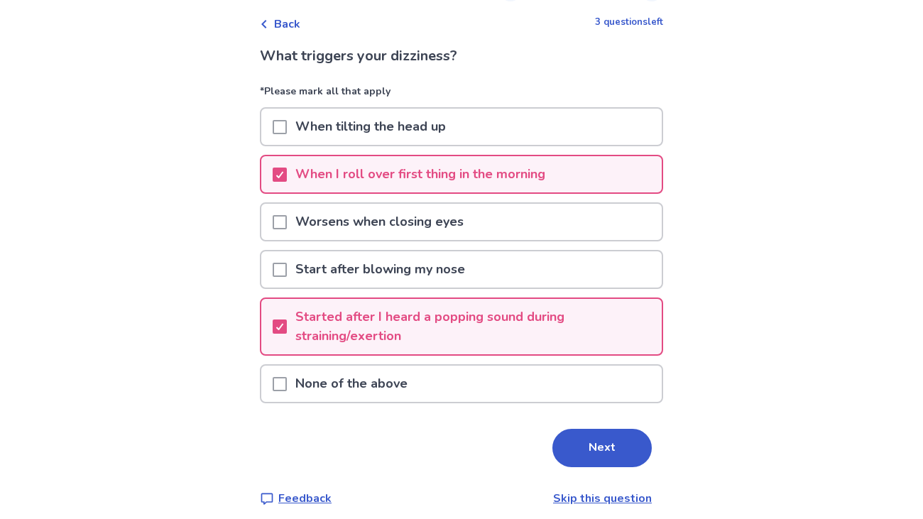
scroll to position [65, 0]
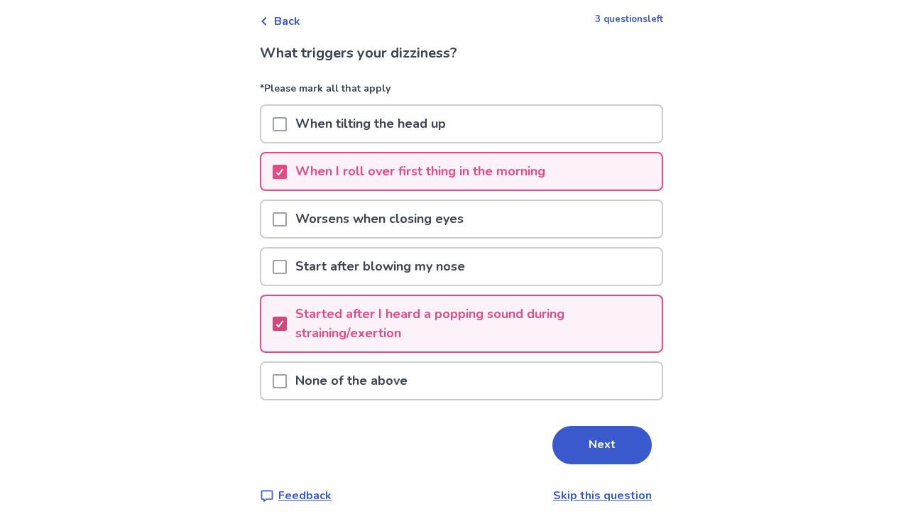
click at [284, 326] on div at bounding box center [279, 323] width 9 height 11
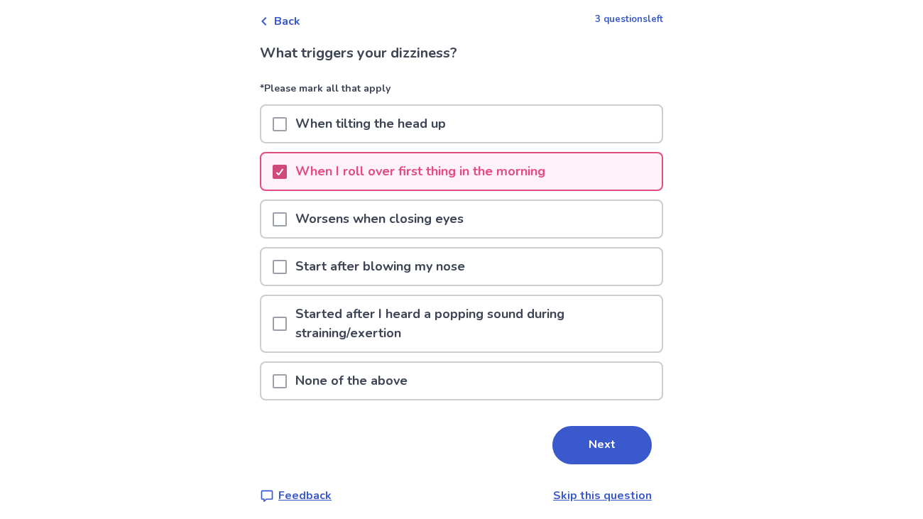
click at [284, 170] on icon at bounding box center [279, 171] width 9 height 7
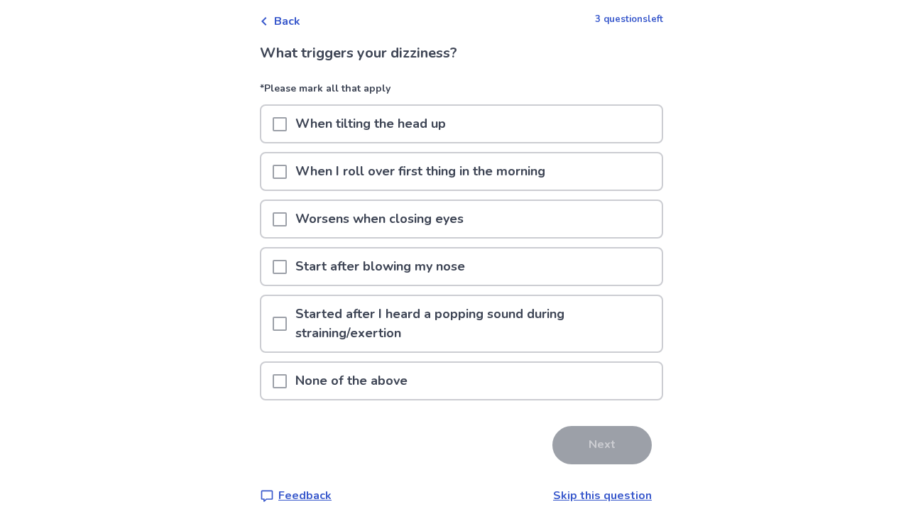
click at [313, 172] on p "When I roll over first thing in the morning" at bounding box center [420, 171] width 267 height 36
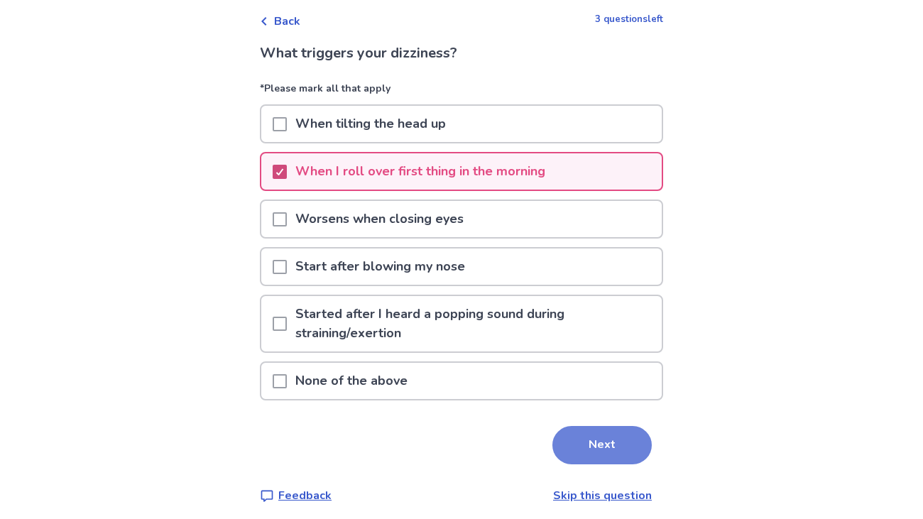
click at [594, 439] on button "Next" at bounding box center [601, 445] width 99 height 38
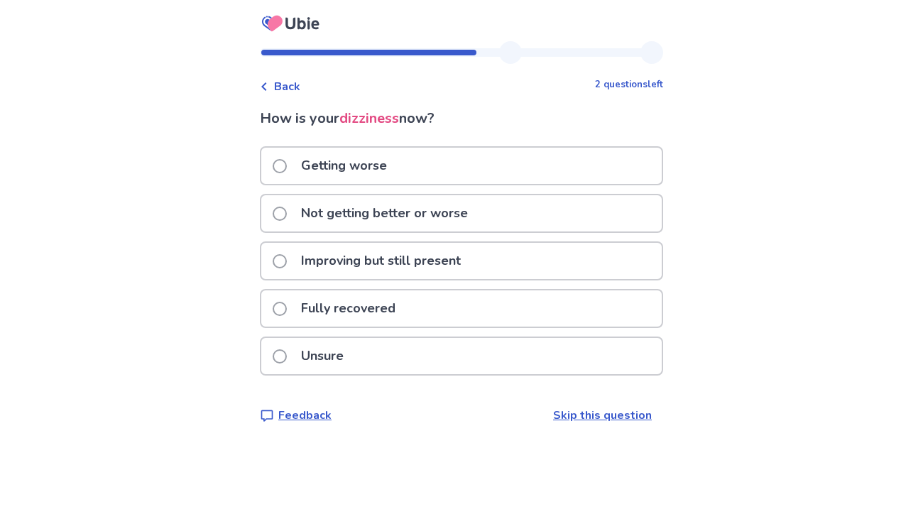
click at [387, 218] on p "Not getting better or worse" at bounding box center [384, 213] width 184 height 36
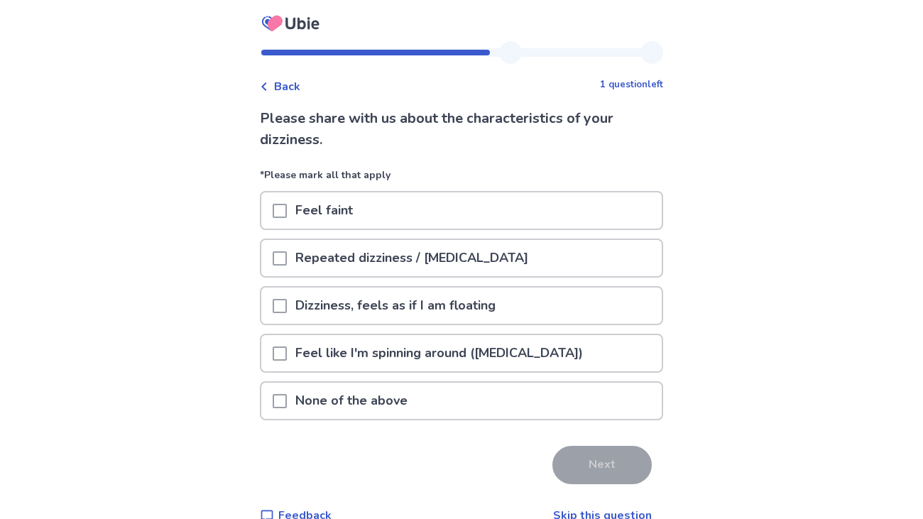
click at [287, 206] on span at bounding box center [280, 211] width 14 height 14
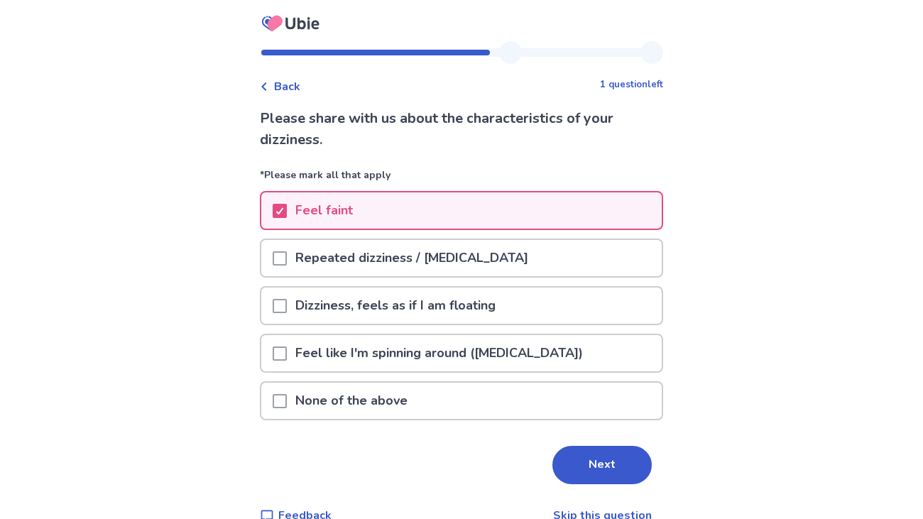
click at [287, 305] on span at bounding box center [280, 306] width 14 height 14
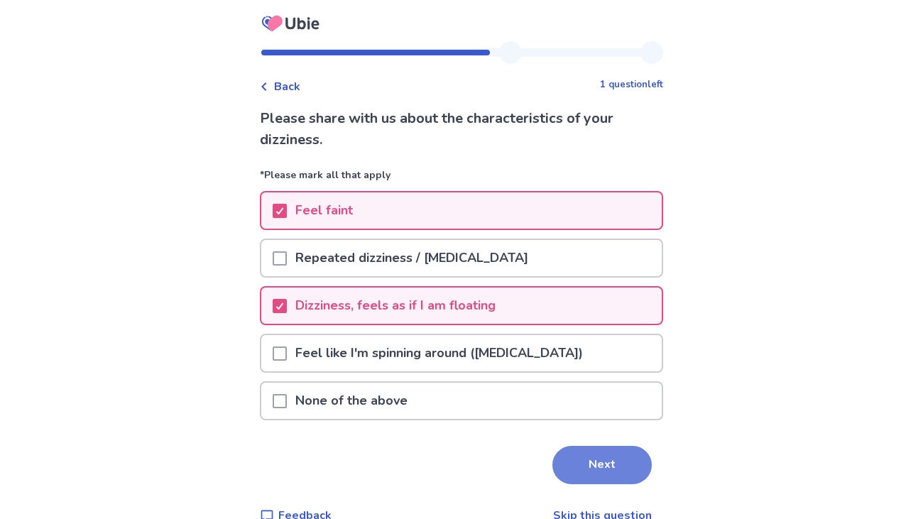
click at [585, 454] on button "Next" at bounding box center [601, 465] width 99 height 38
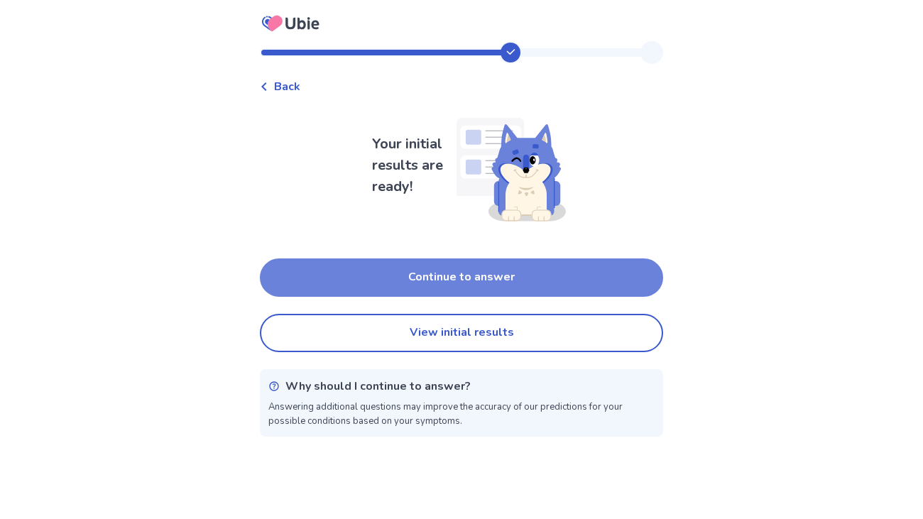
click at [443, 274] on button "Continue to answer" at bounding box center [461, 277] width 403 height 38
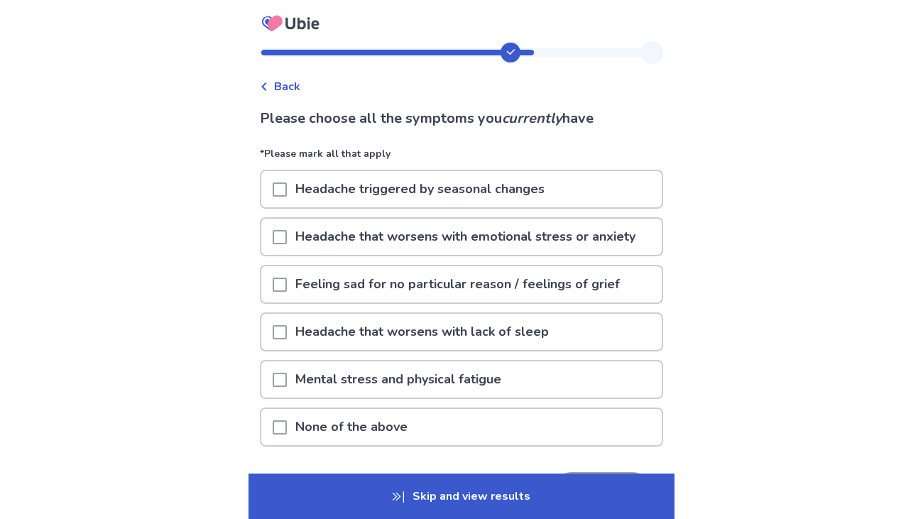
click at [287, 189] on span at bounding box center [280, 189] width 14 height 14
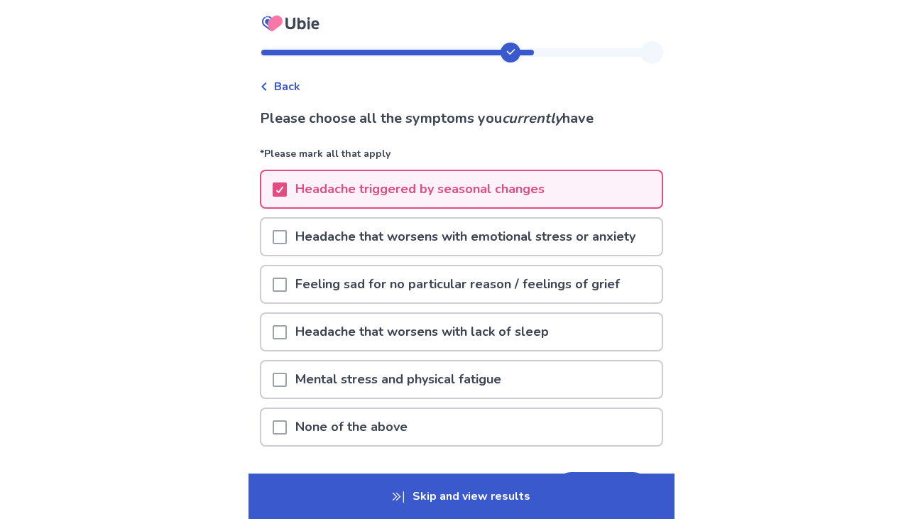
click at [287, 239] on span at bounding box center [280, 237] width 14 height 14
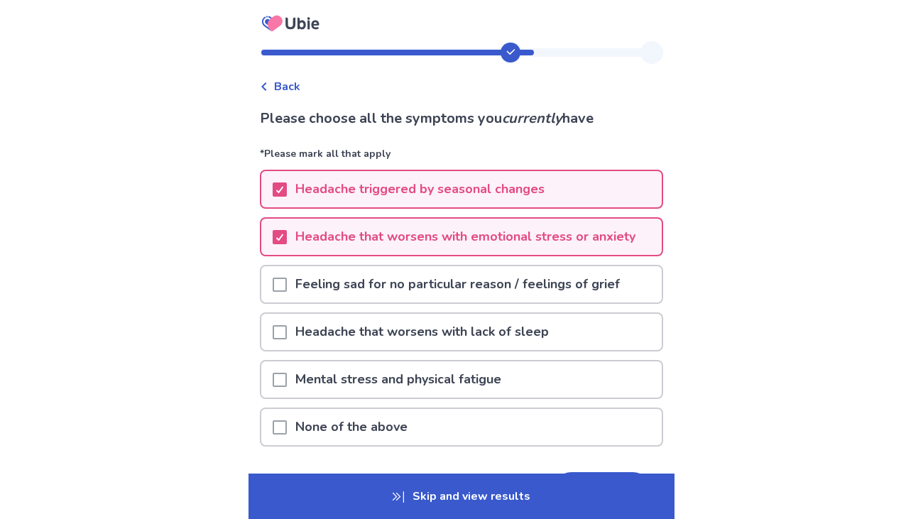
click at [285, 278] on span at bounding box center [280, 285] width 14 height 14
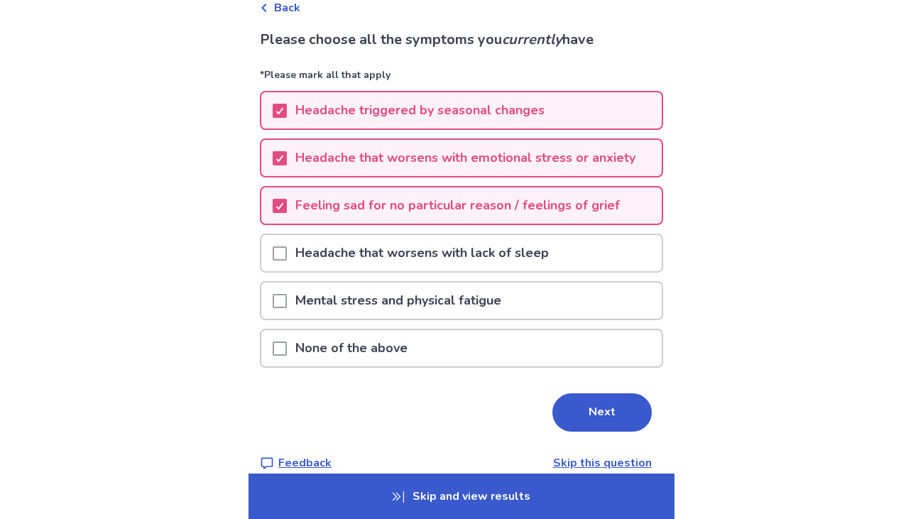
scroll to position [80, 0]
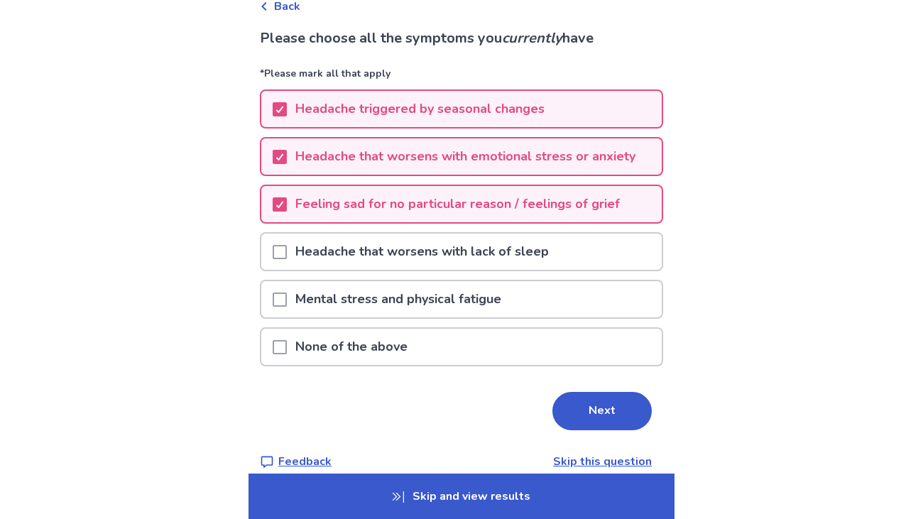
click at [287, 249] on span at bounding box center [280, 252] width 14 height 14
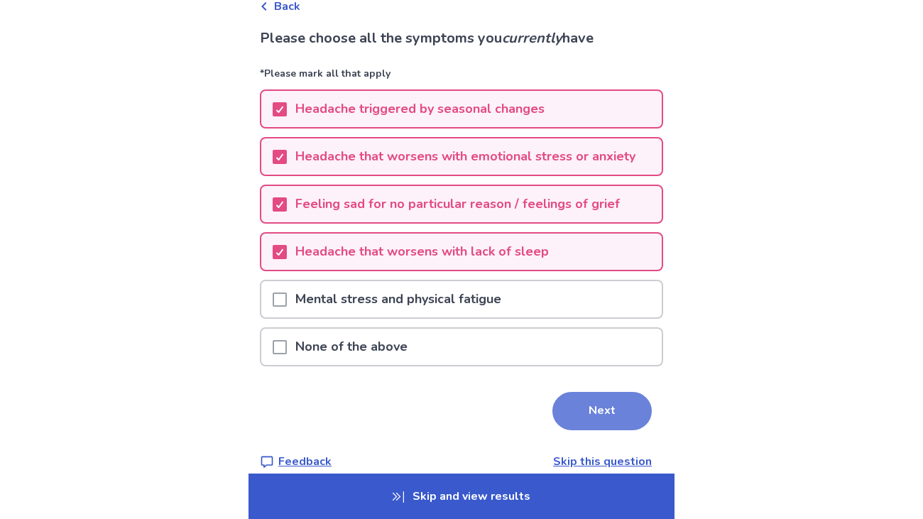
click at [577, 410] on button "Next" at bounding box center [601, 411] width 99 height 38
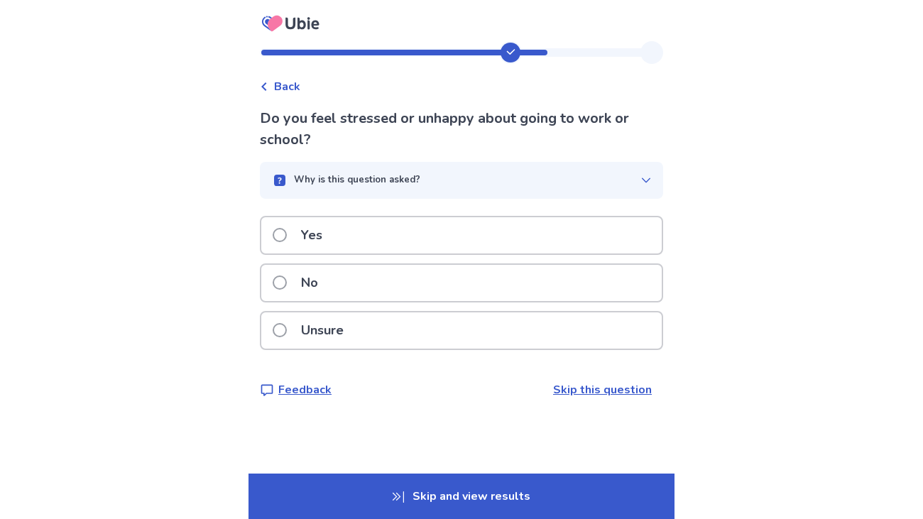
click at [346, 278] on div "No" at bounding box center [461, 283] width 400 height 36
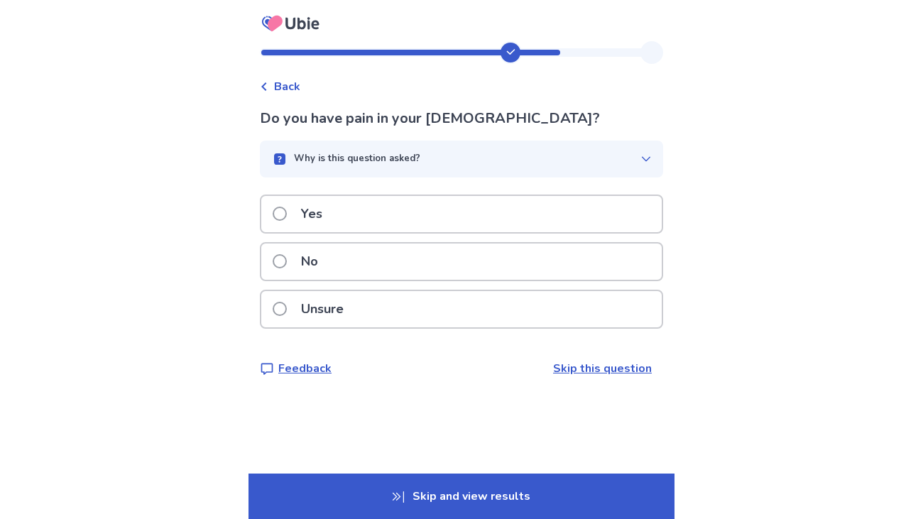
click at [313, 307] on p "Unsure" at bounding box center [322, 309] width 60 height 36
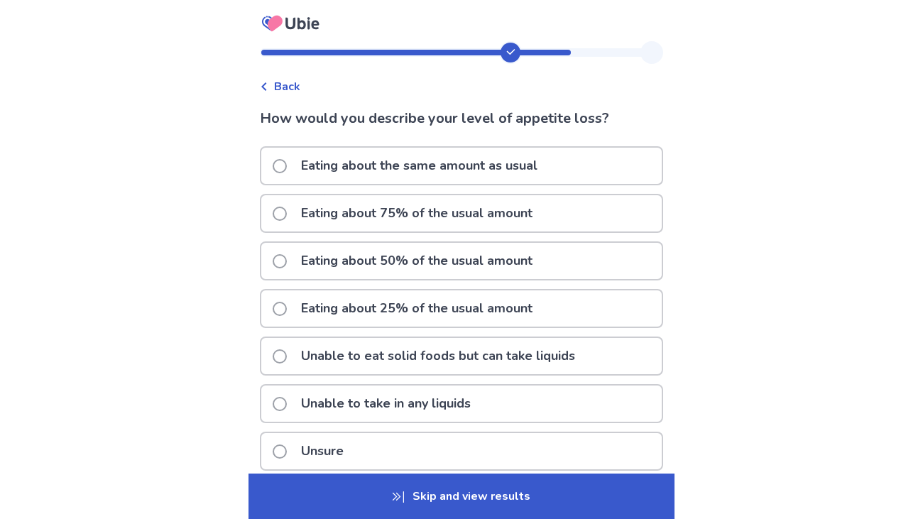
click at [304, 302] on p "Eating about 25% of the usual amount" at bounding box center [416, 308] width 248 height 36
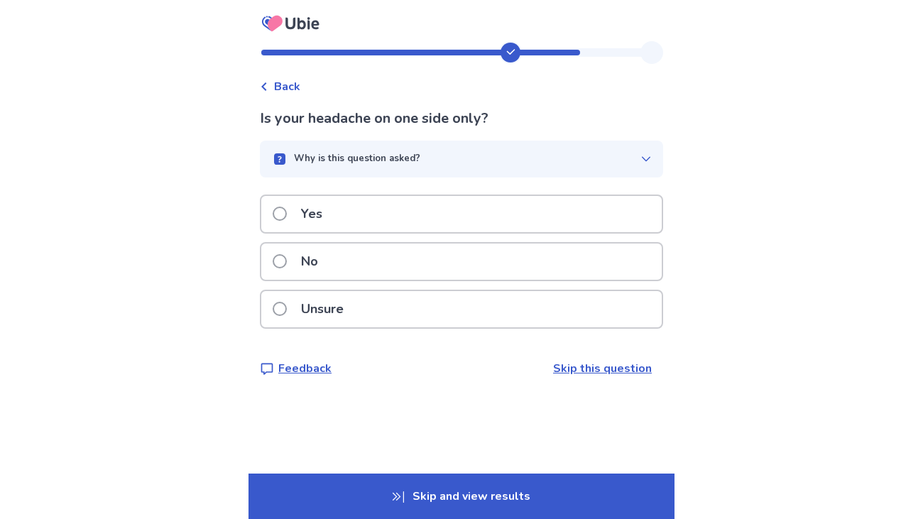
click at [319, 271] on p "No" at bounding box center [309, 261] width 34 height 36
click at [317, 304] on p "Unsure" at bounding box center [322, 309] width 60 height 36
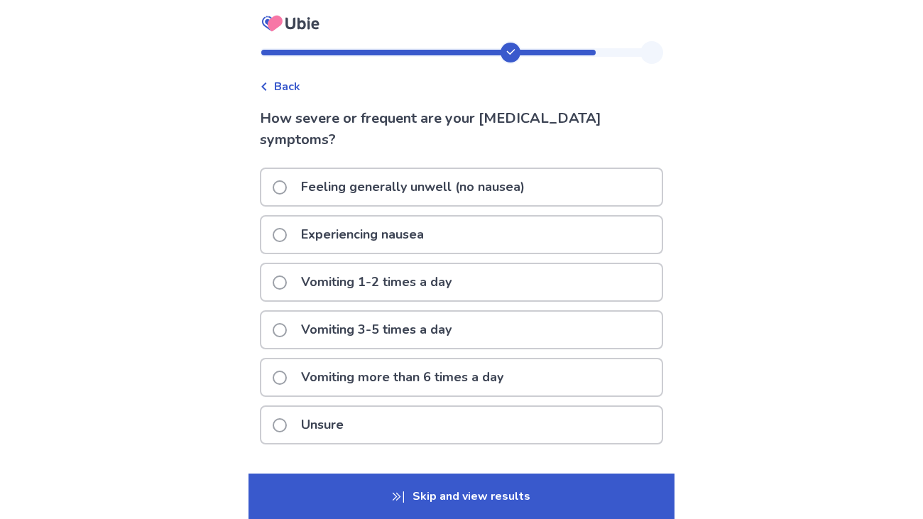
click at [300, 237] on p "Experiencing nausea" at bounding box center [362, 234] width 140 height 36
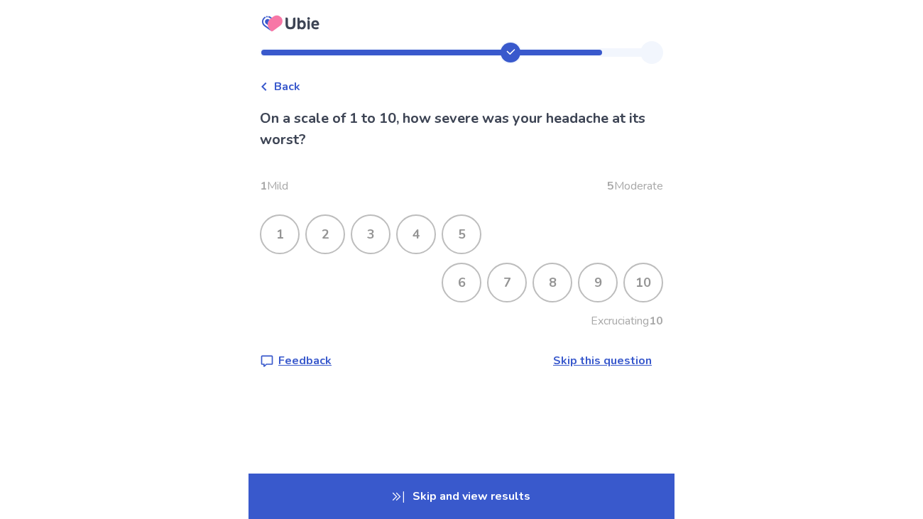
click at [466, 280] on div "6" at bounding box center [461, 282] width 37 height 37
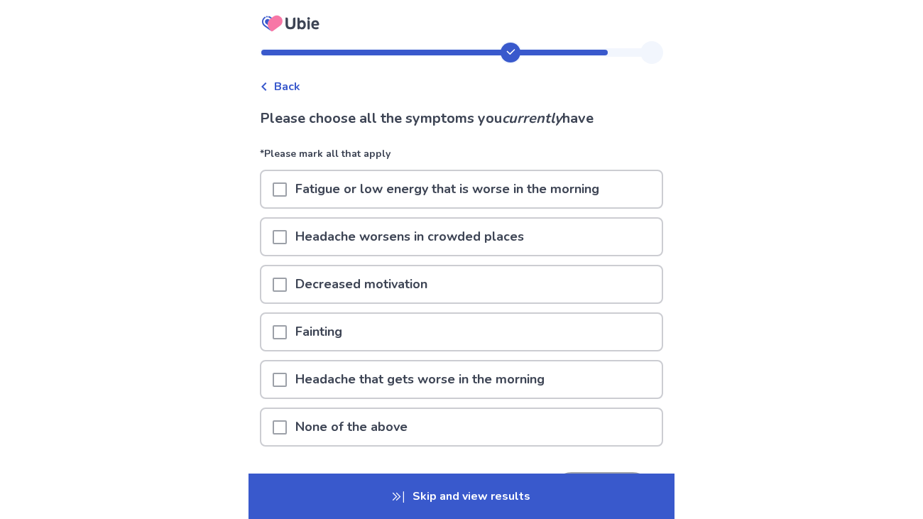
click at [287, 234] on span at bounding box center [280, 237] width 14 height 14
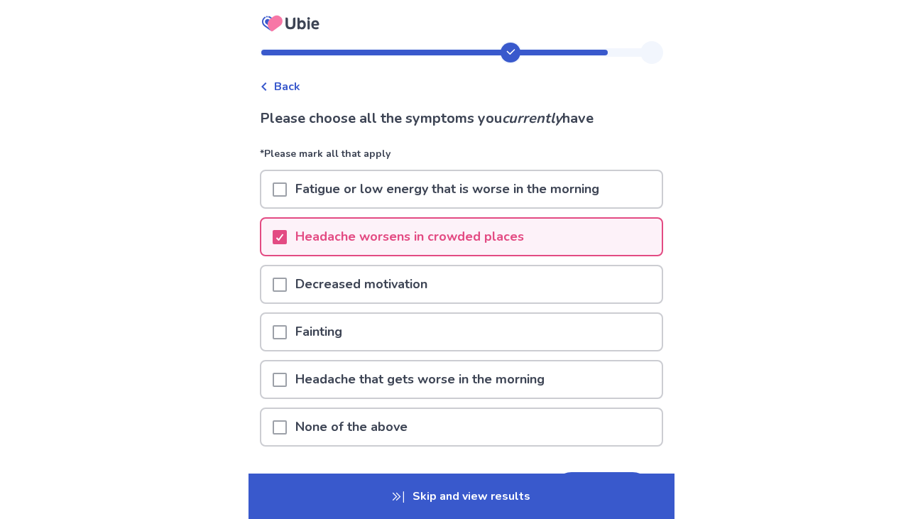
click at [287, 285] on span at bounding box center [280, 285] width 14 height 14
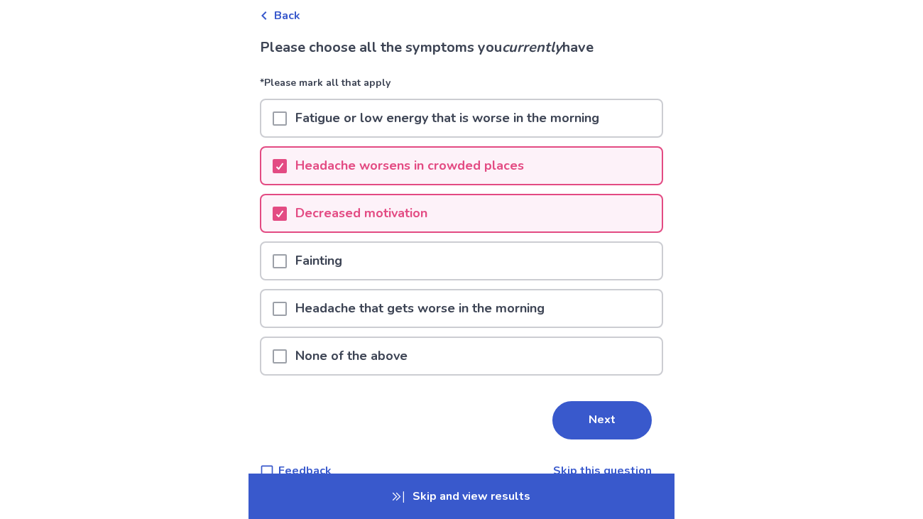
scroll to position [72, 0]
click at [577, 414] on button "Next" at bounding box center [601, 419] width 99 height 38
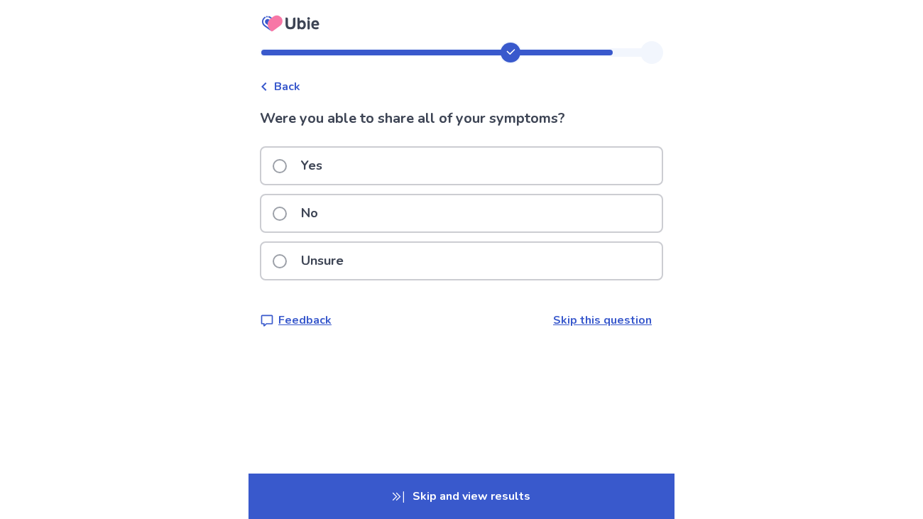
click at [287, 167] on span at bounding box center [280, 166] width 14 height 14
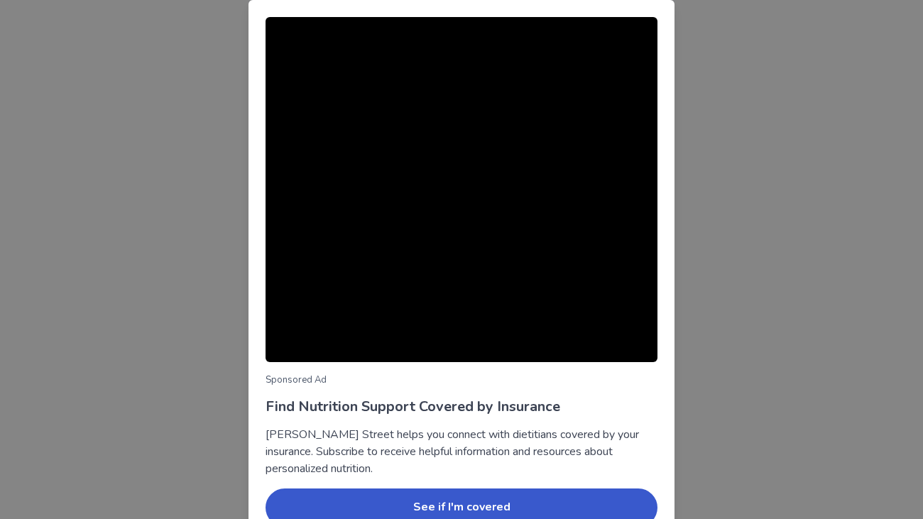
scroll to position [71, 0]
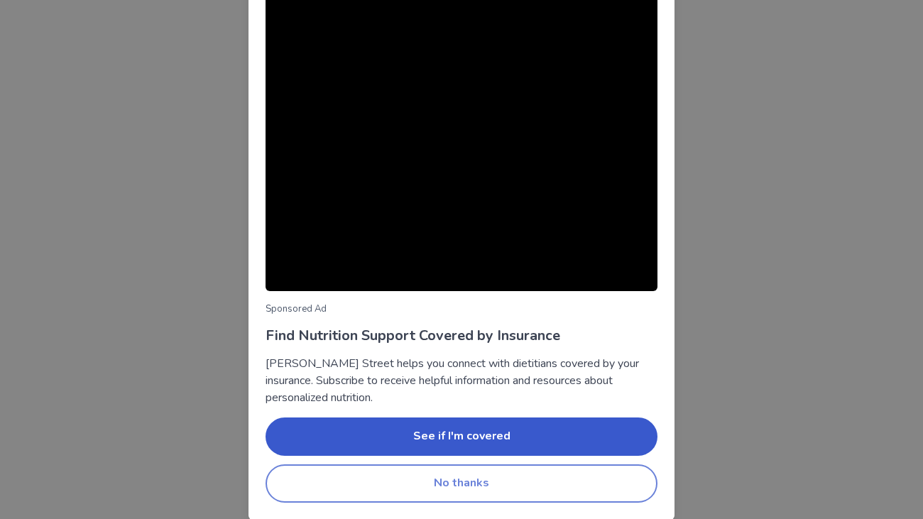
click at [487, 477] on button "No thanks" at bounding box center [461, 483] width 392 height 38
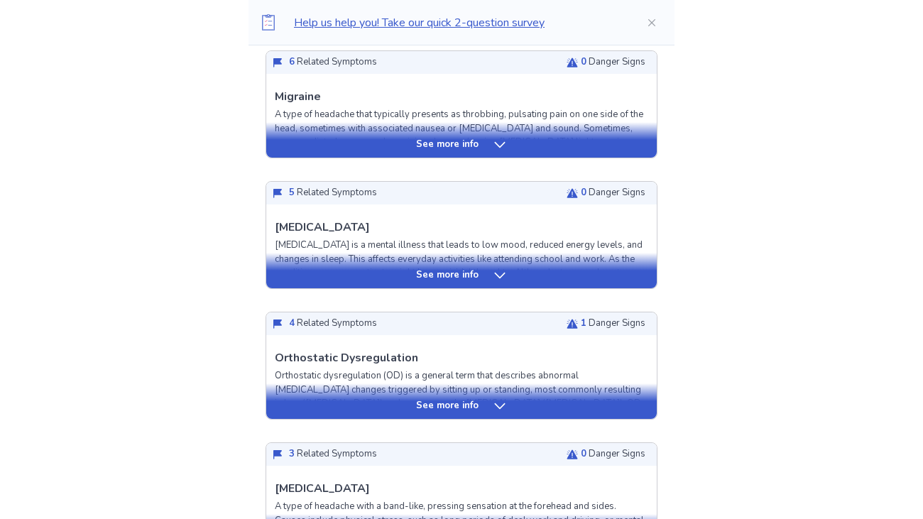
scroll to position [404, 0]
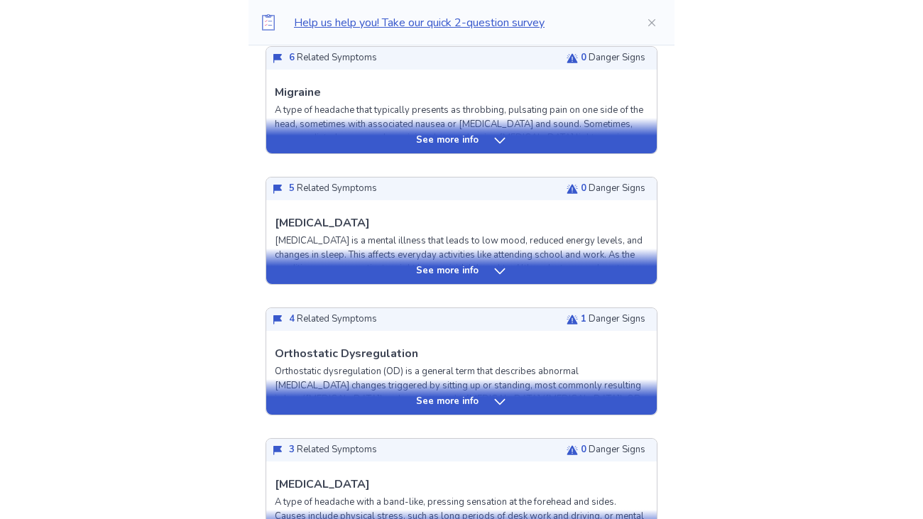
click at [474, 136] on p "See more info" at bounding box center [447, 140] width 62 height 14
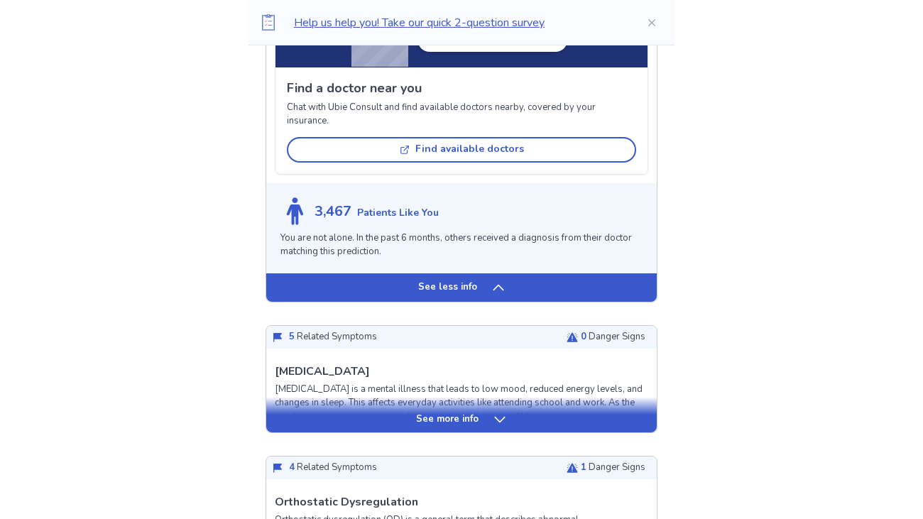
scroll to position [1128, 0]
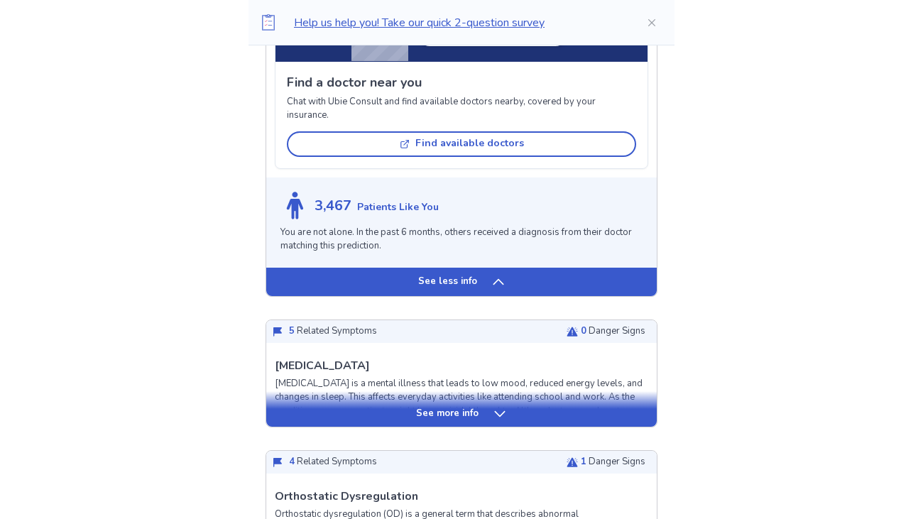
click at [493, 277] on icon at bounding box center [498, 282] width 14 height 14
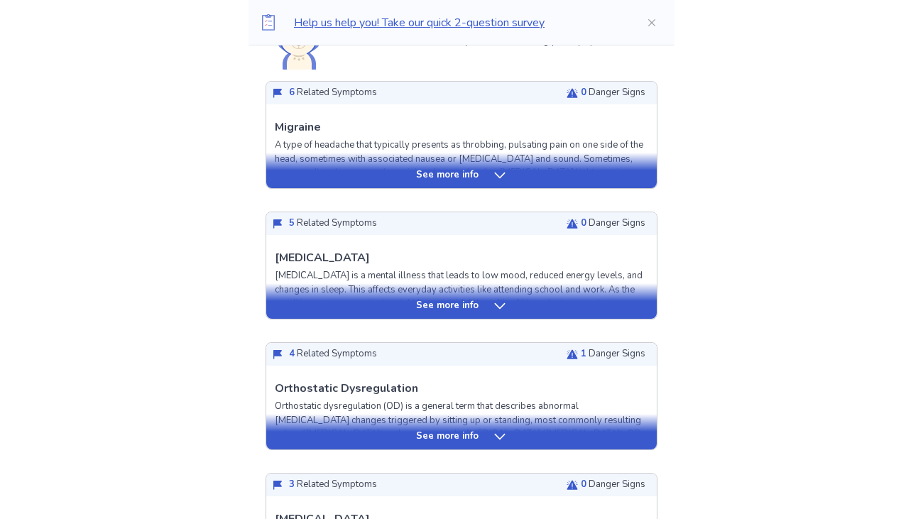
scroll to position [373, 0]
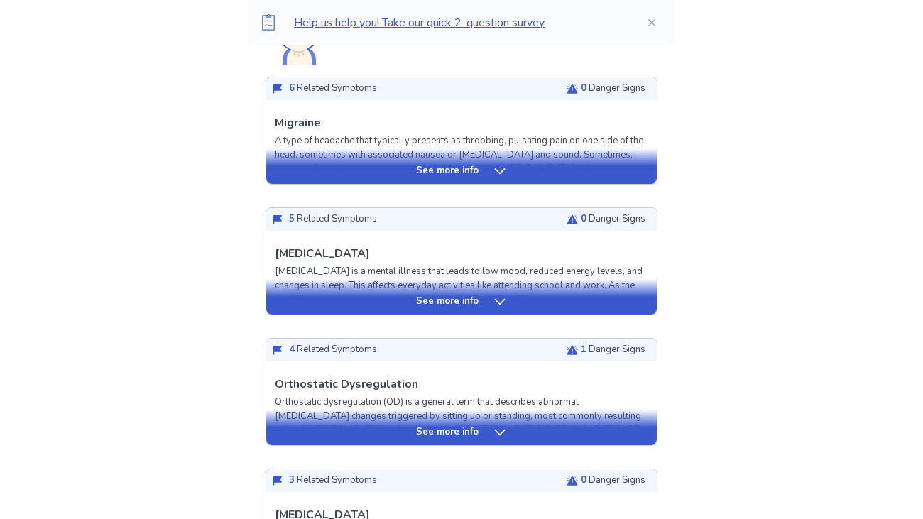
click at [505, 299] on icon at bounding box center [500, 302] width 14 height 14
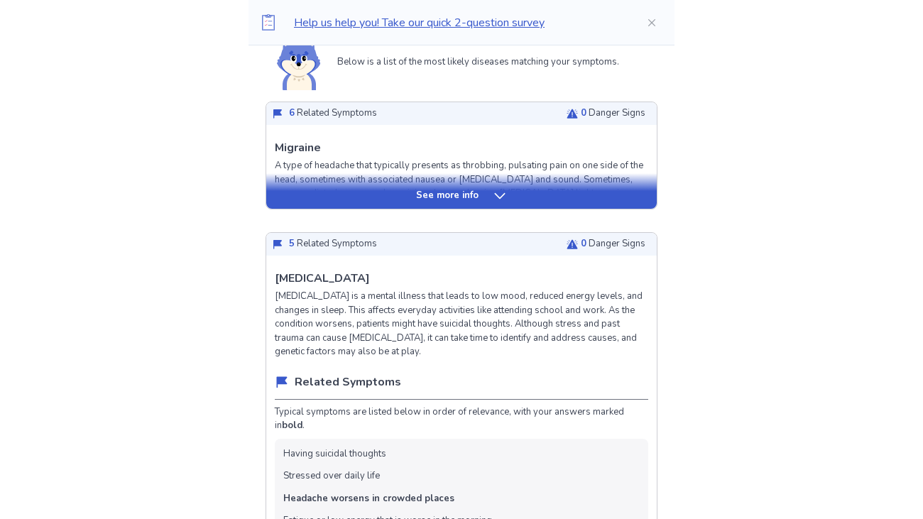
scroll to position [347, 0]
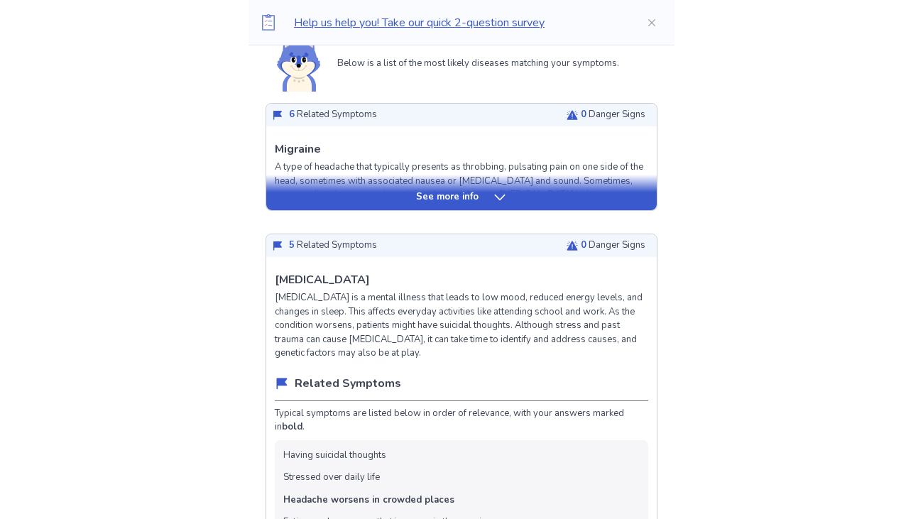
click at [422, 198] on p "See more info" at bounding box center [447, 197] width 62 height 14
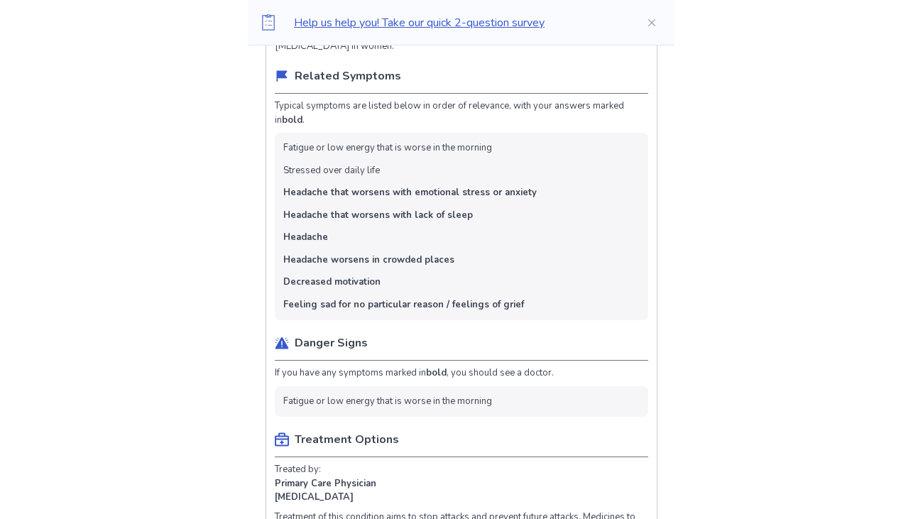
scroll to position [539, 0]
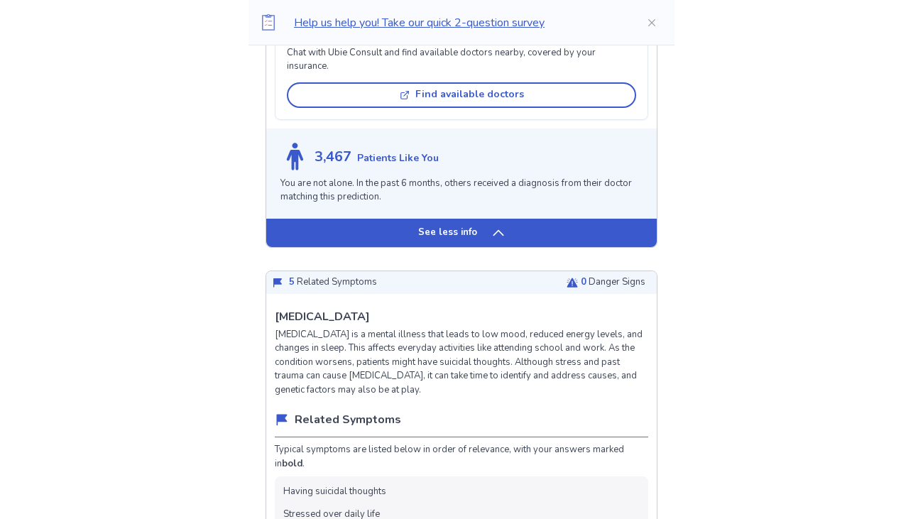
click at [463, 229] on p "See less info" at bounding box center [447, 233] width 59 height 14
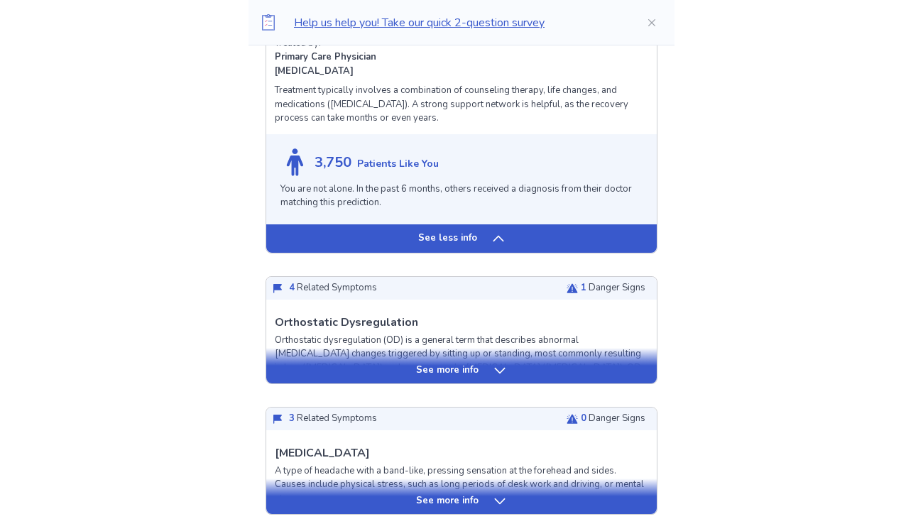
click at [463, 229] on div "See less info" at bounding box center [461, 238] width 390 height 28
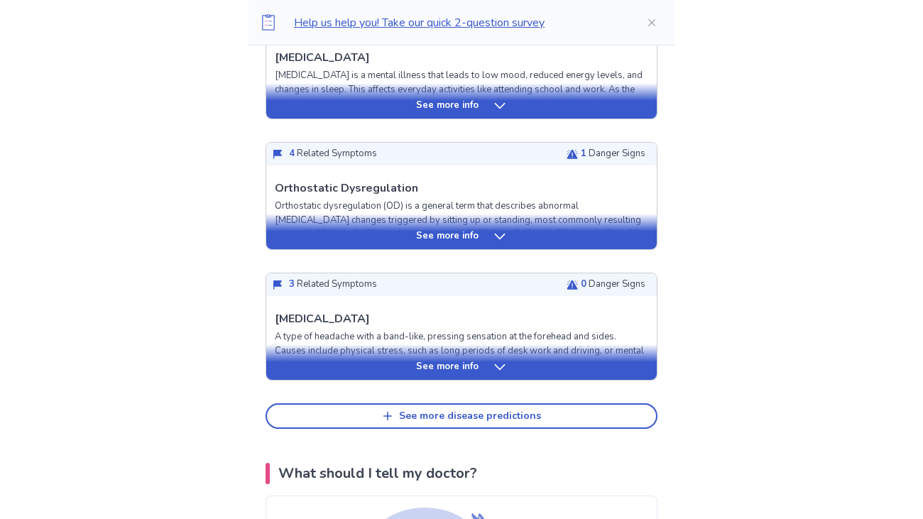
click at [488, 232] on div "See more info" at bounding box center [461, 236] width 390 height 14
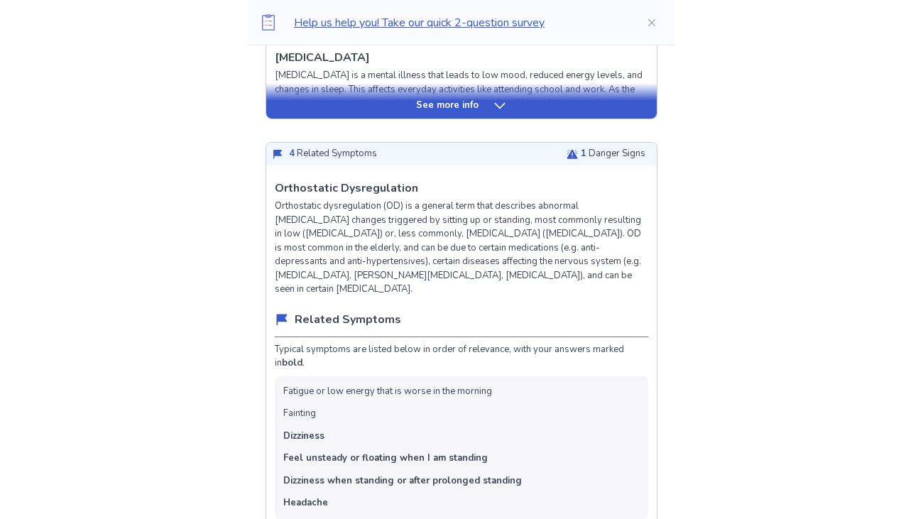
click at [480, 250] on p "Orthostatic dysregulation (OD) is a general term that describes abnormal [MEDIC…" at bounding box center [461, 247] width 373 height 97
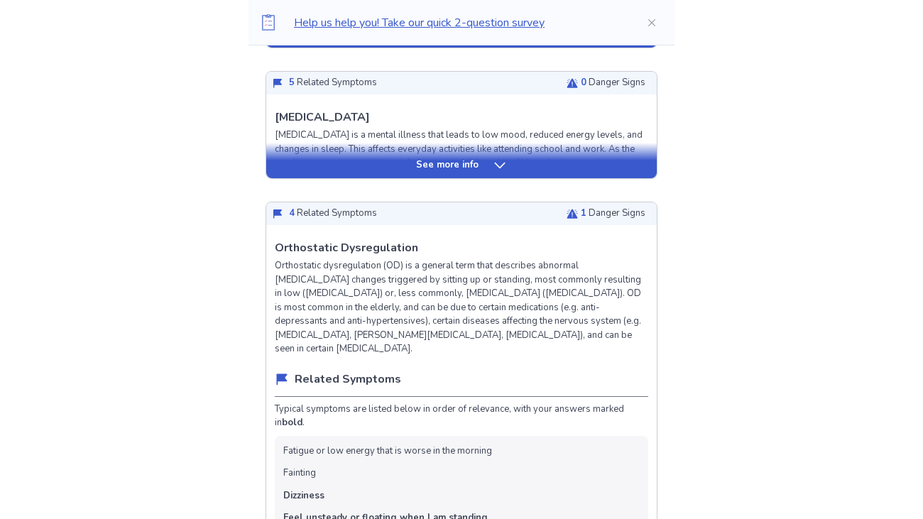
scroll to position [451, 0]
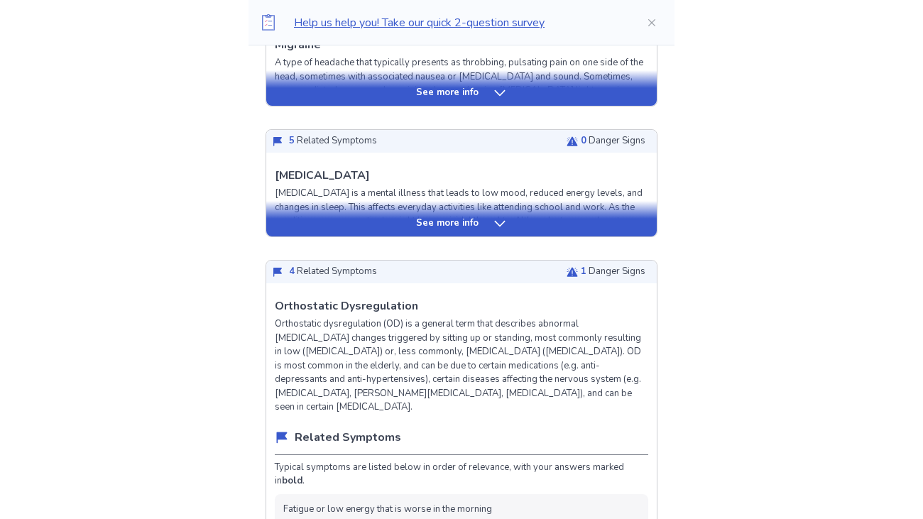
click at [389, 224] on div "See more info" at bounding box center [461, 223] width 390 height 14
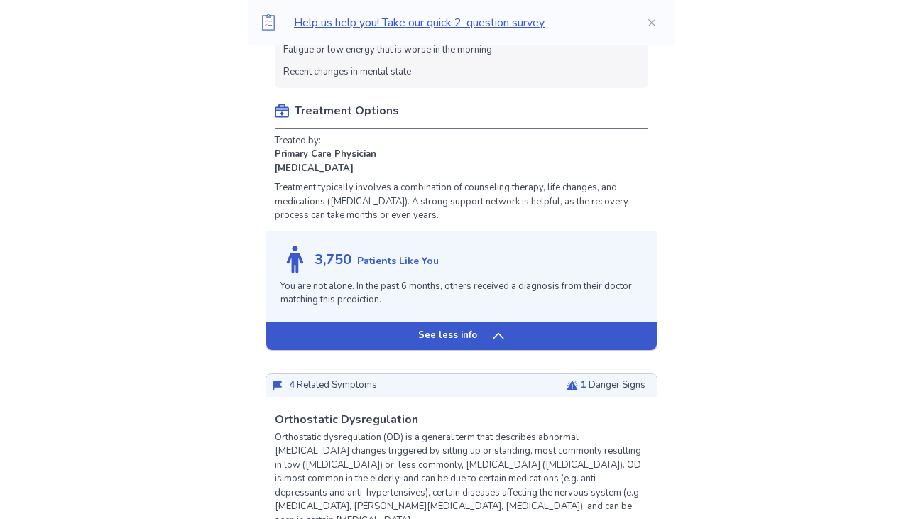
scroll to position [1035, 0]
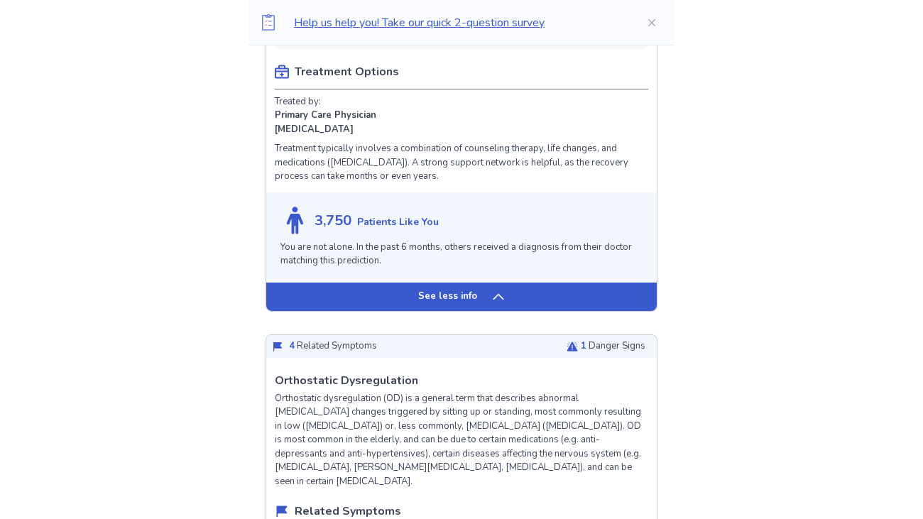
click at [439, 302] on div "See less info" at bounding box center [461, 296] width 390 height 28
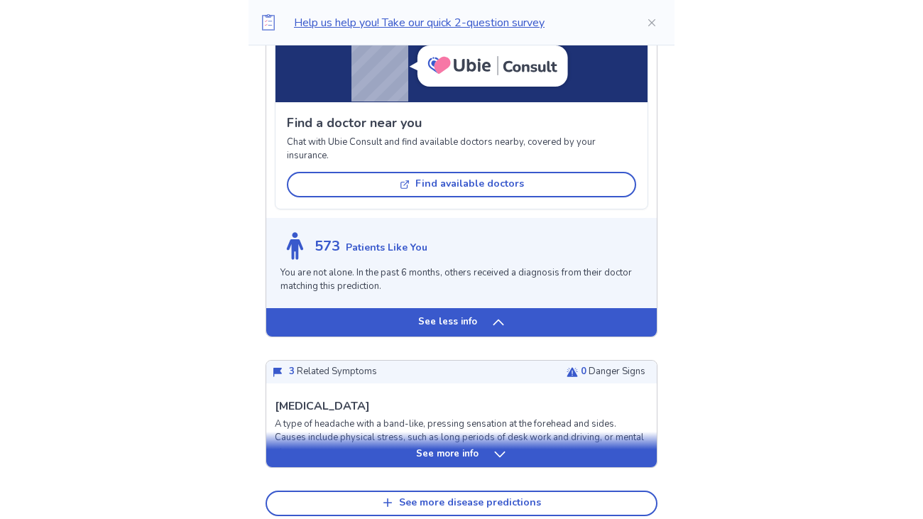
scroll to position [1396, 0]
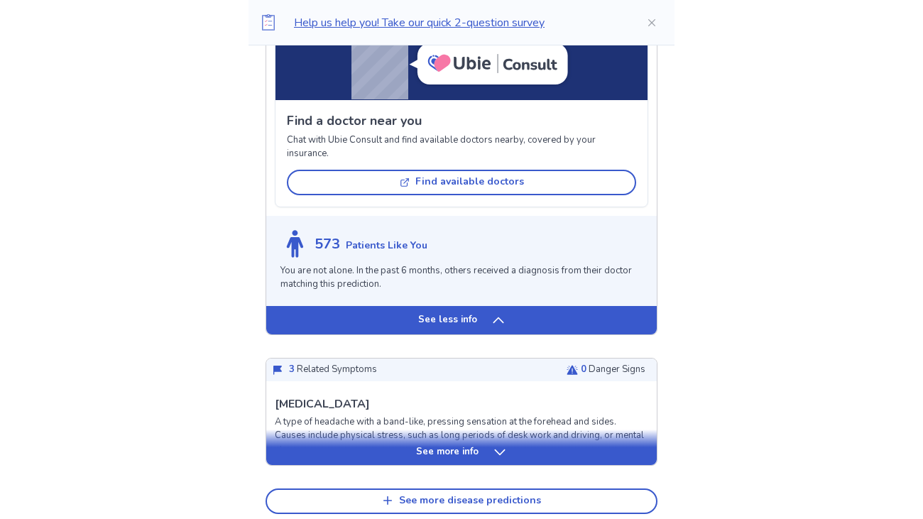
click at [449, 308] on div "See less info" at bounding box center [461, 320] width 390 height 28
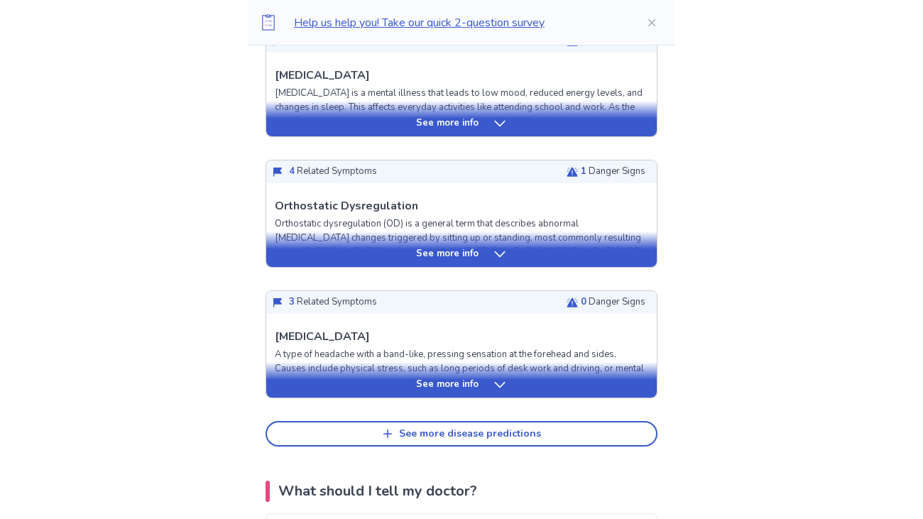
scroll to position [545, 0]
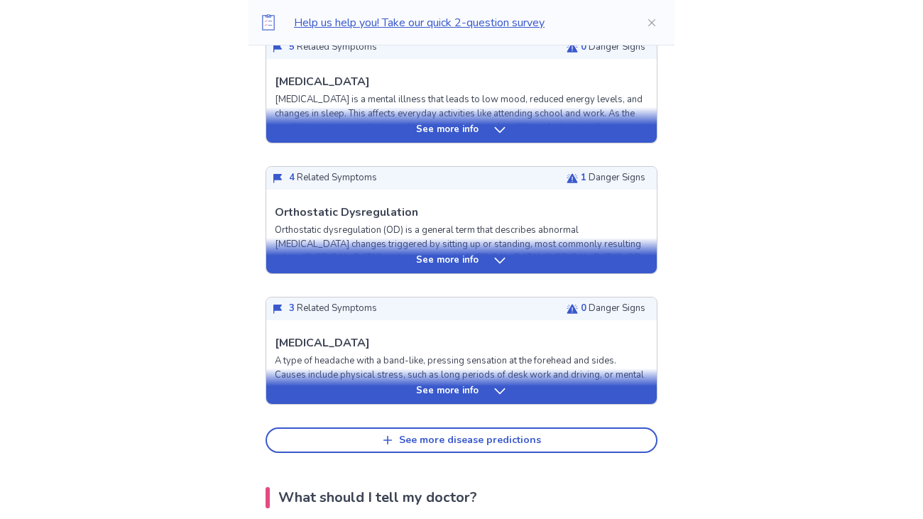
click at [412, 392] on div "See more info" at bounding box center [461, 391] width 390 height 14
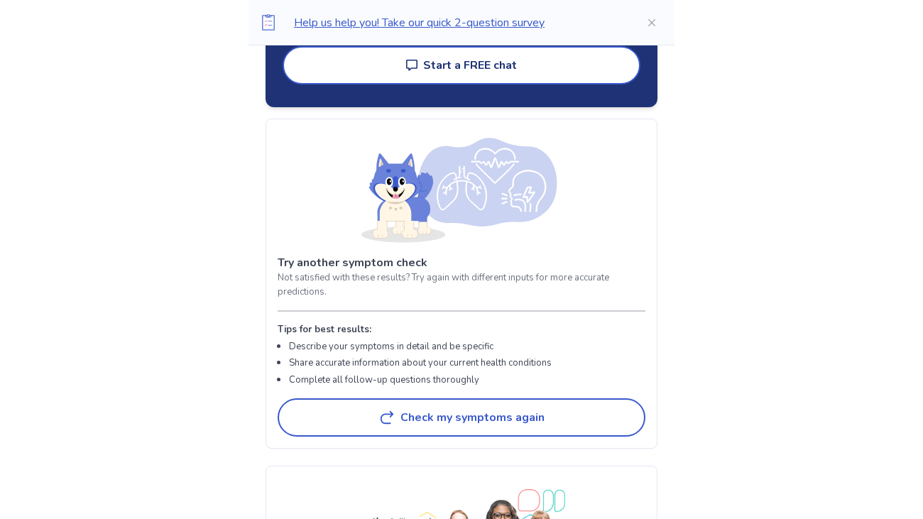
scroll to position [3035, 0]
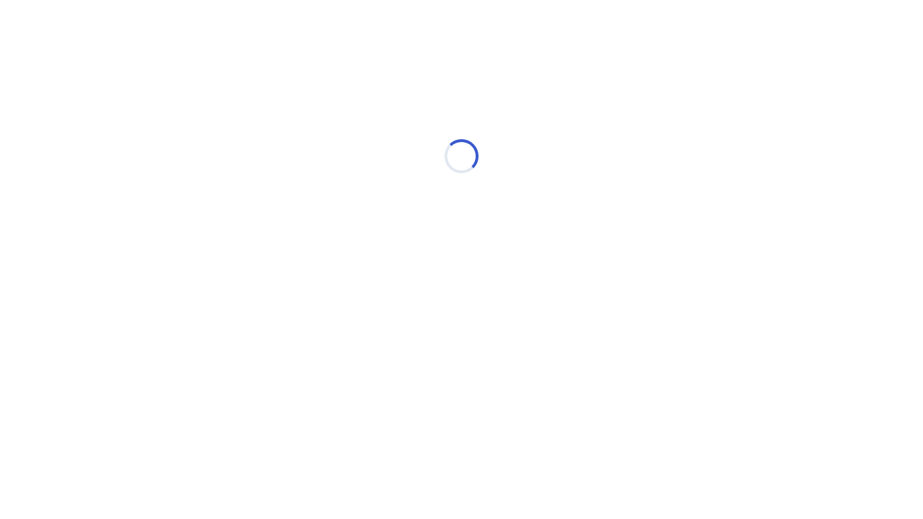
select select "*"
